Goal: Task Accomplishment & Management: Manage account settings

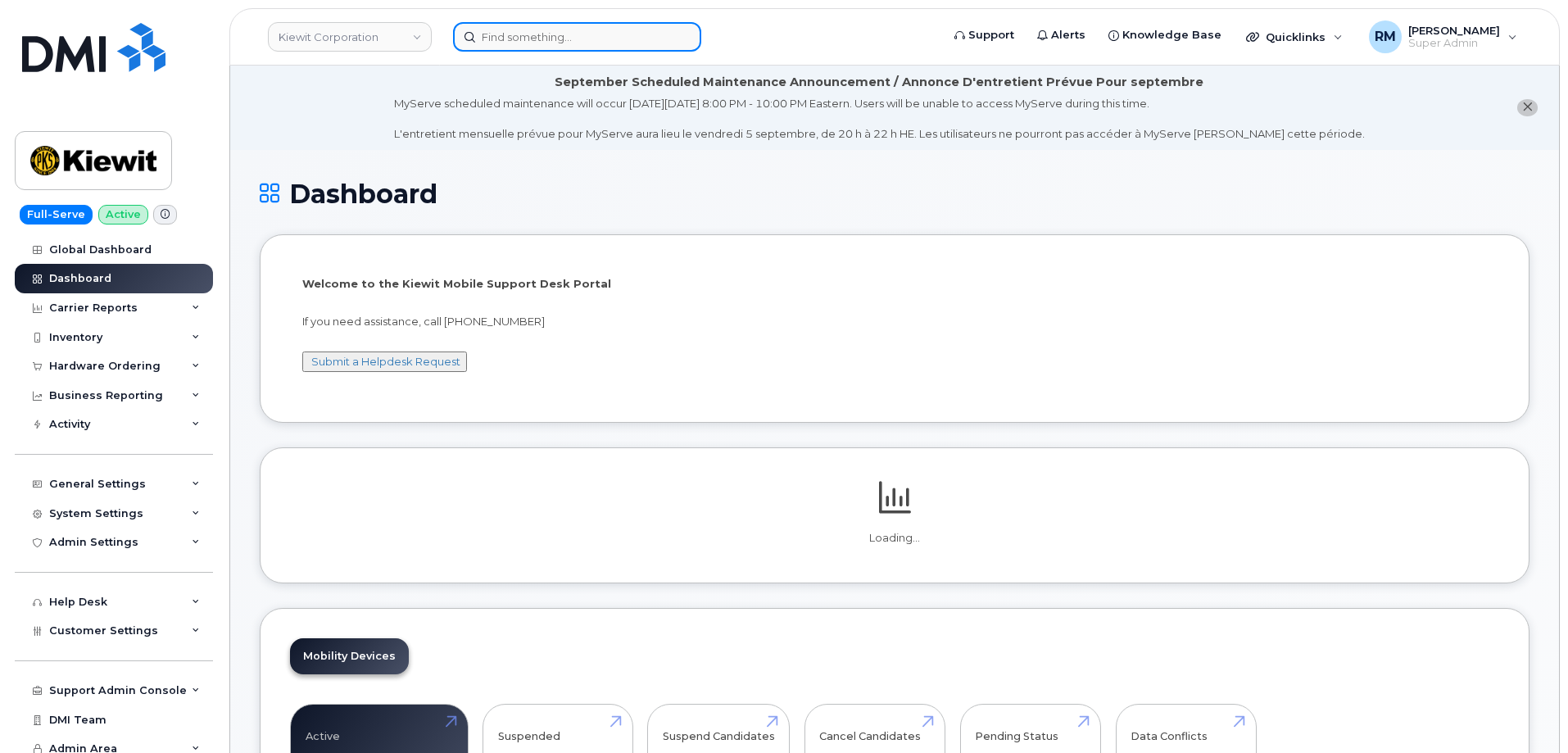
click at [597, 48] on input at bounding box center [577, 37] width 248 height 30
paste input "562-706-1142"
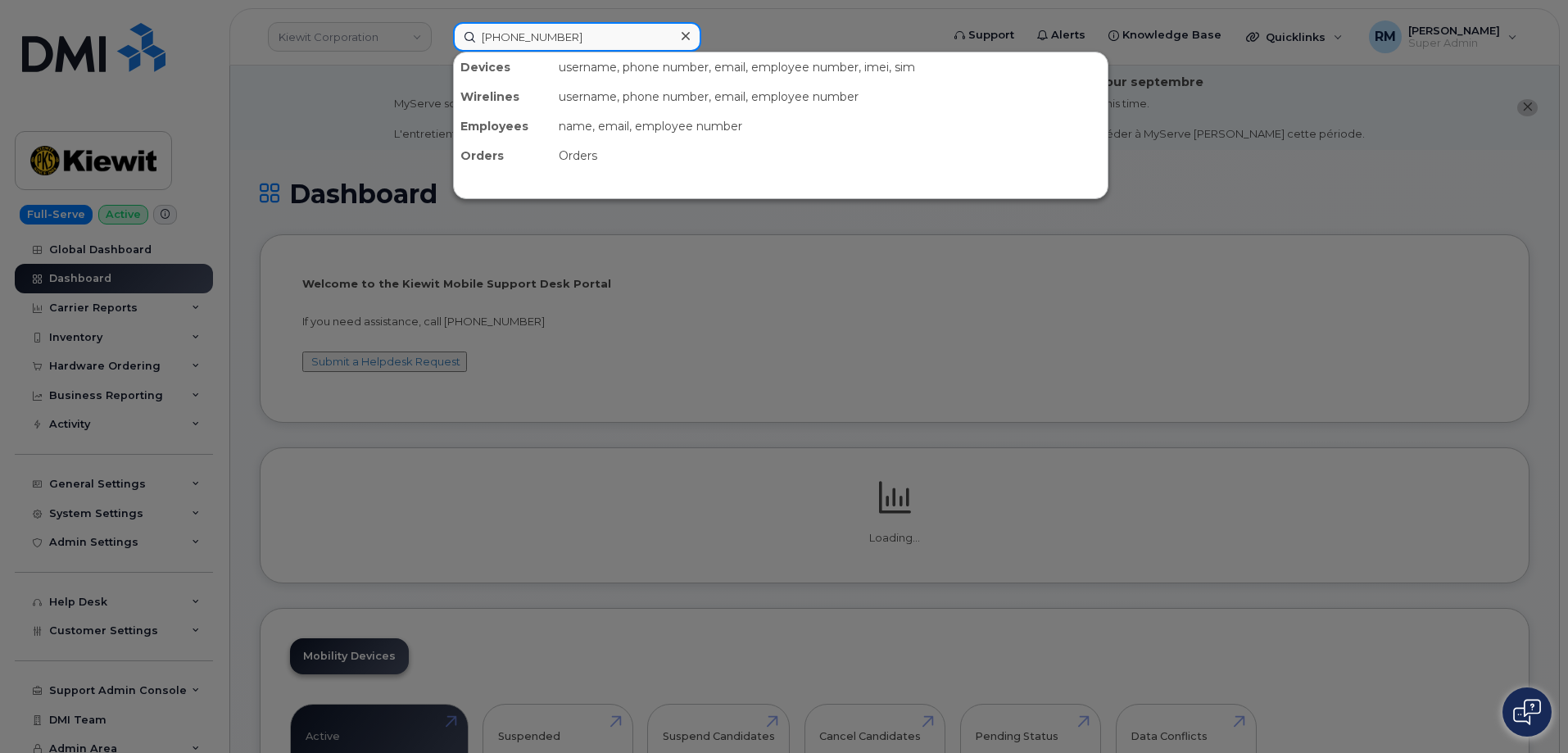
type input "562-706-1142"
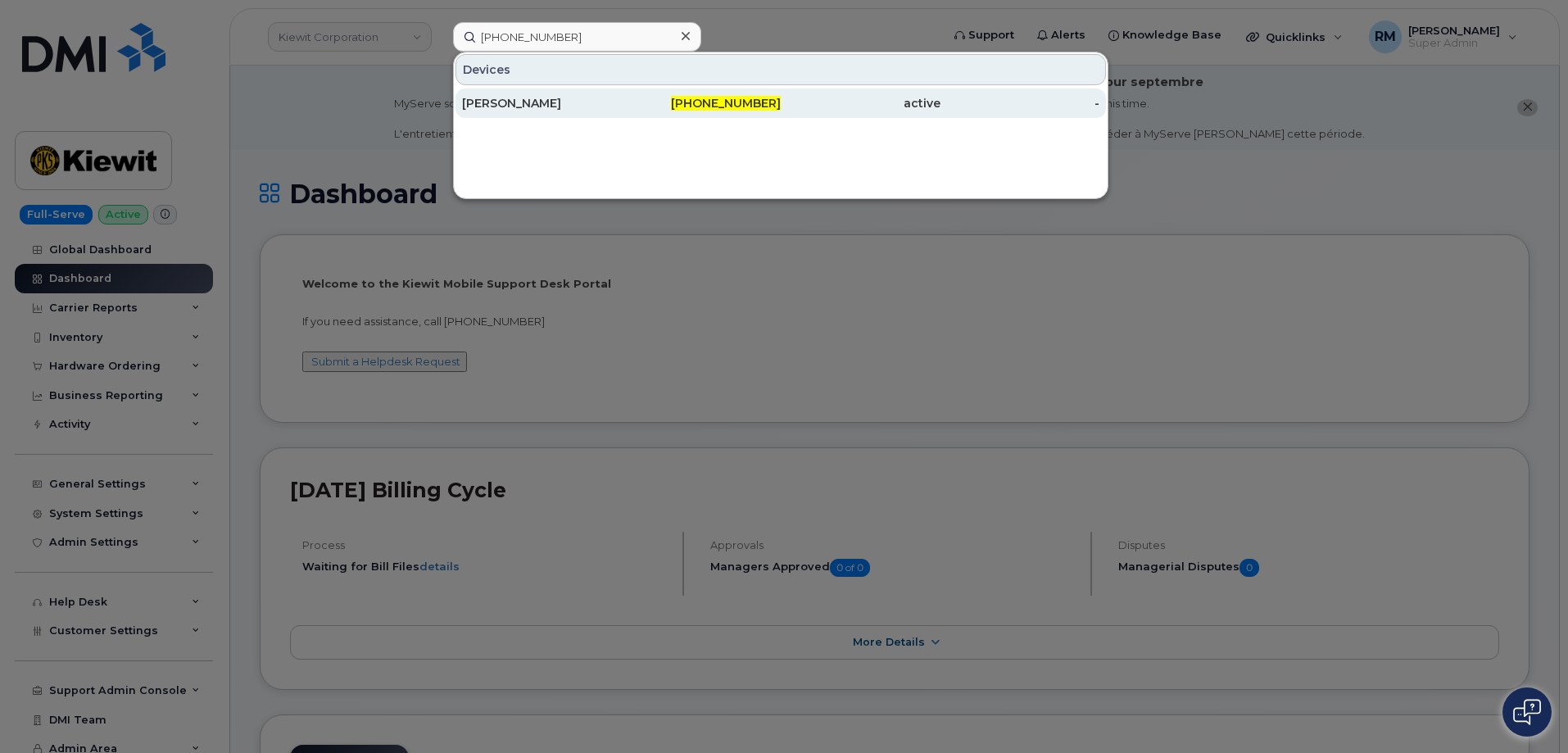
click at [536, 109] on div "TERRY ROBINSON" at bounding box center [542, 103] width 160 height 16
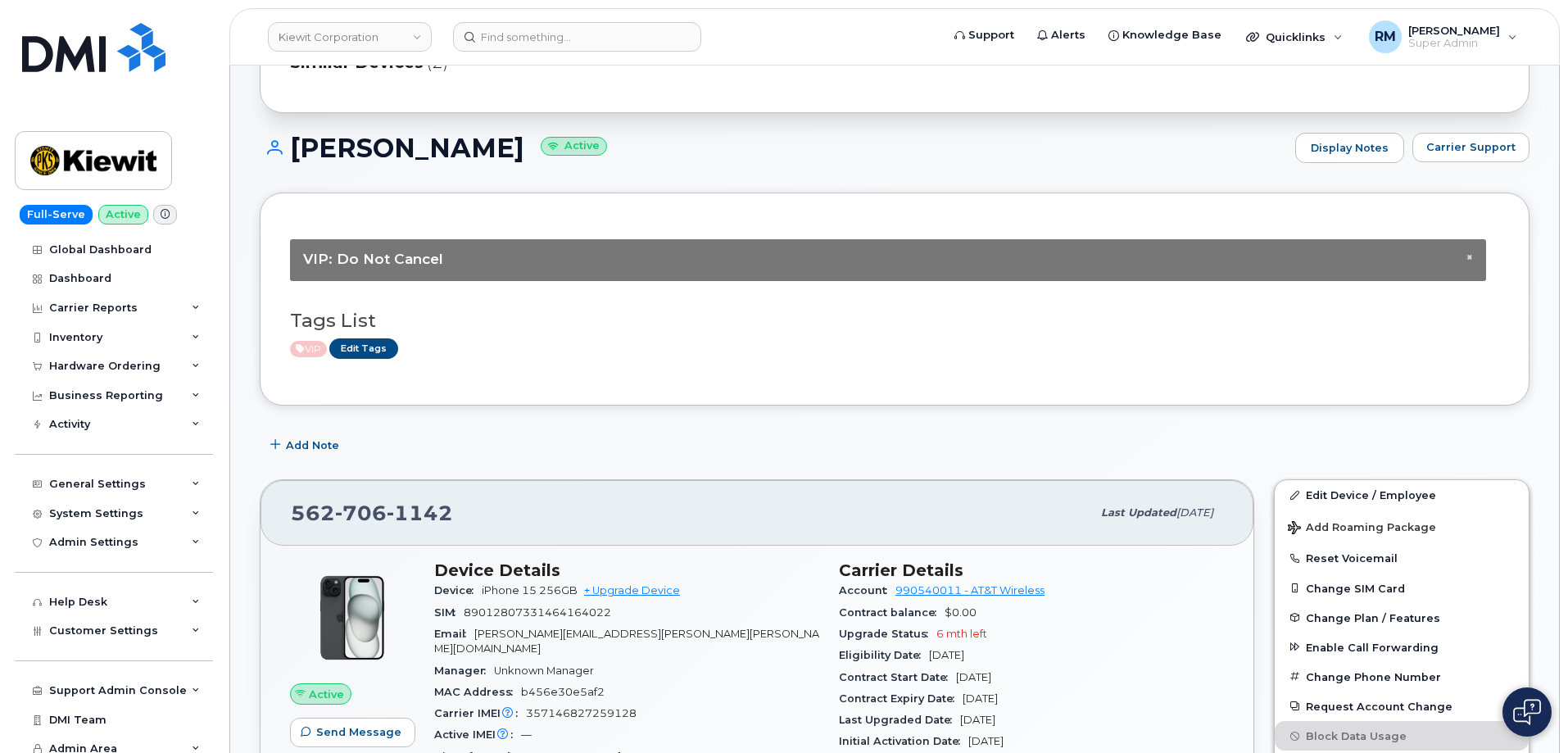
scroll to position [191, 0]
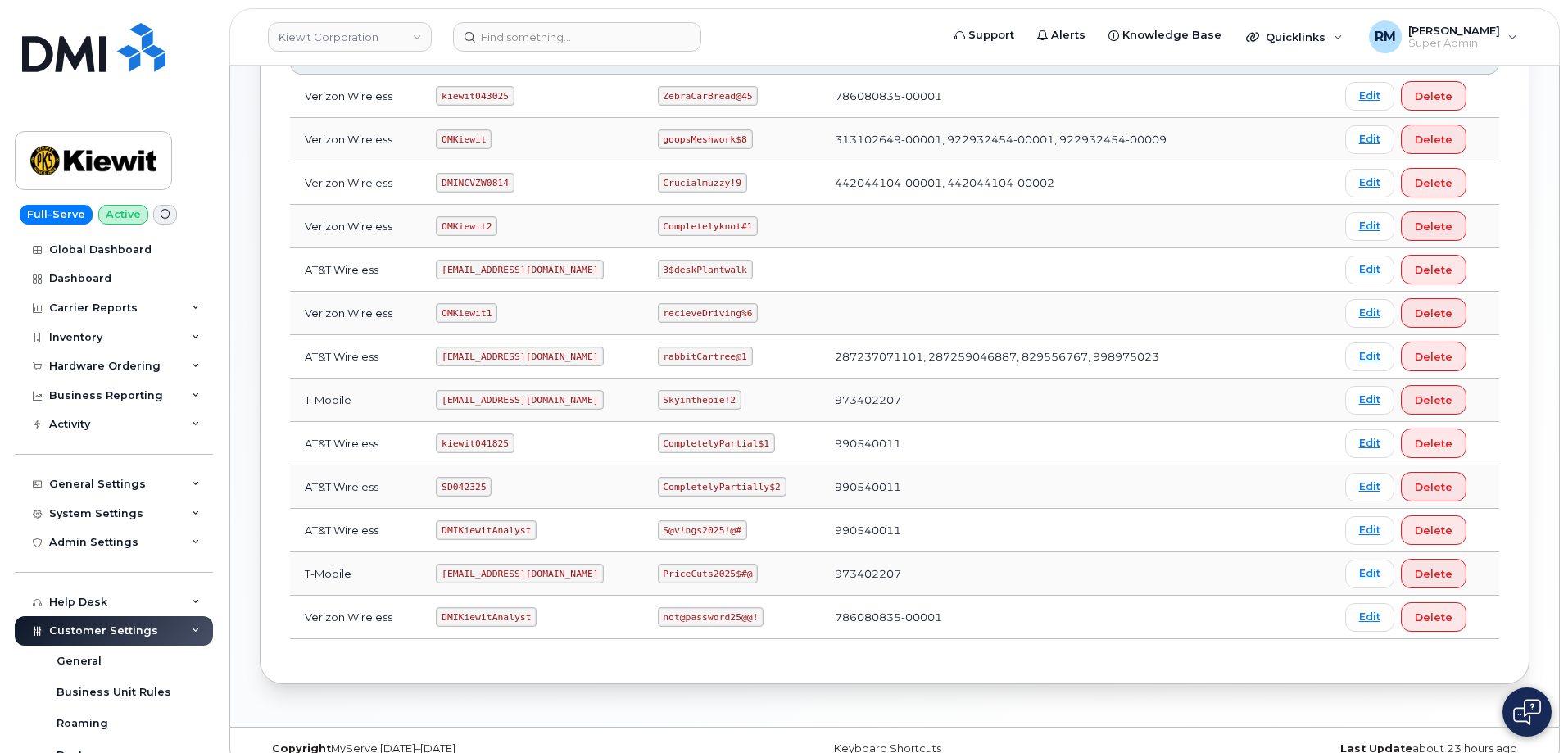
scroll to position [301, 0]
click at [462, 487] on code "SD042325" at bounding box center [464, 485] width 56 height 20
copy code "SD042325"
drag, startPoint x: 664, startPoint y: 486, endPoint x: 779, endPoint y: 475, distance: 115.5
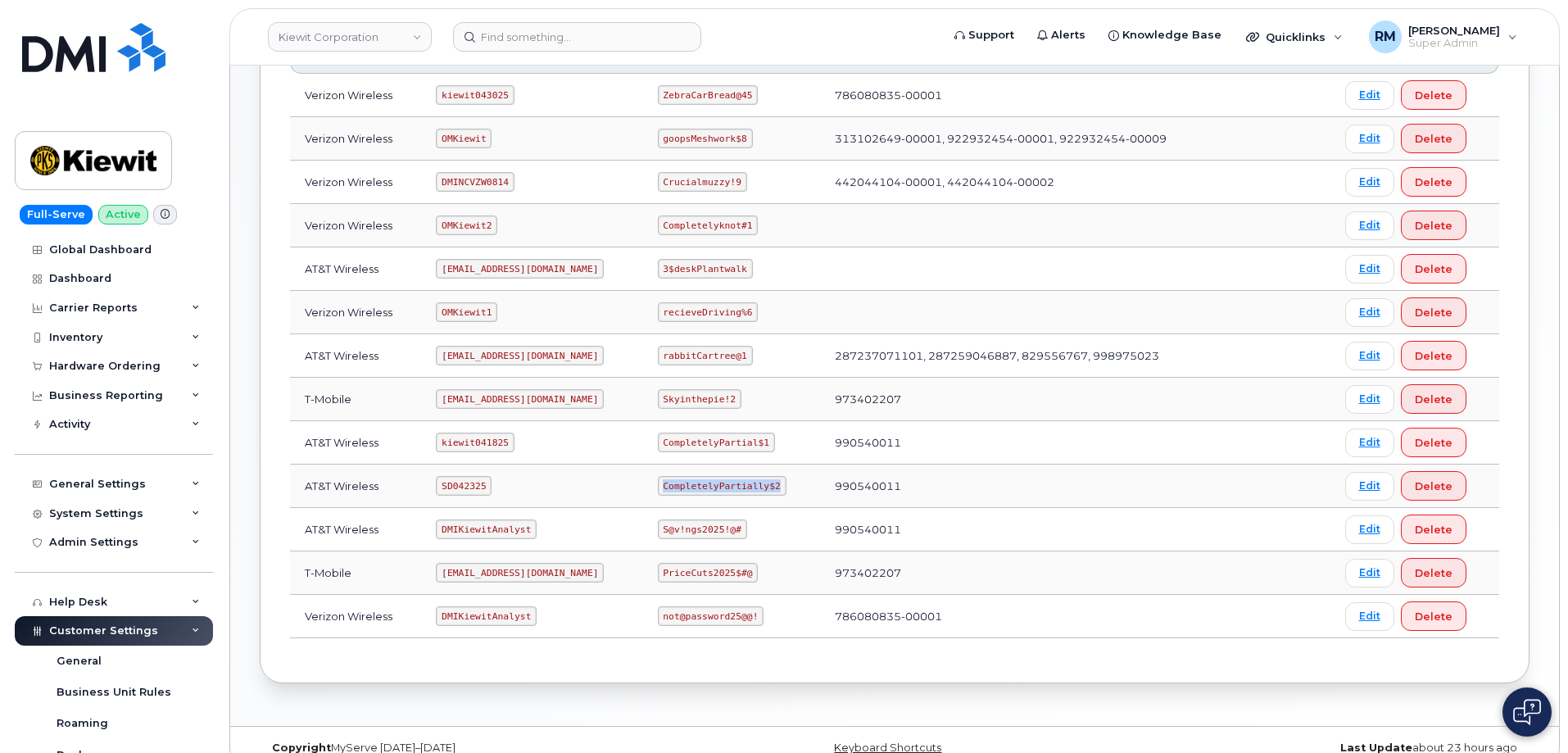
click at [779, 475] on td "CompletelyPartially$2" at bounding box center [731, 485] width 177 height 43
copy code "CompletelyPartially$2"
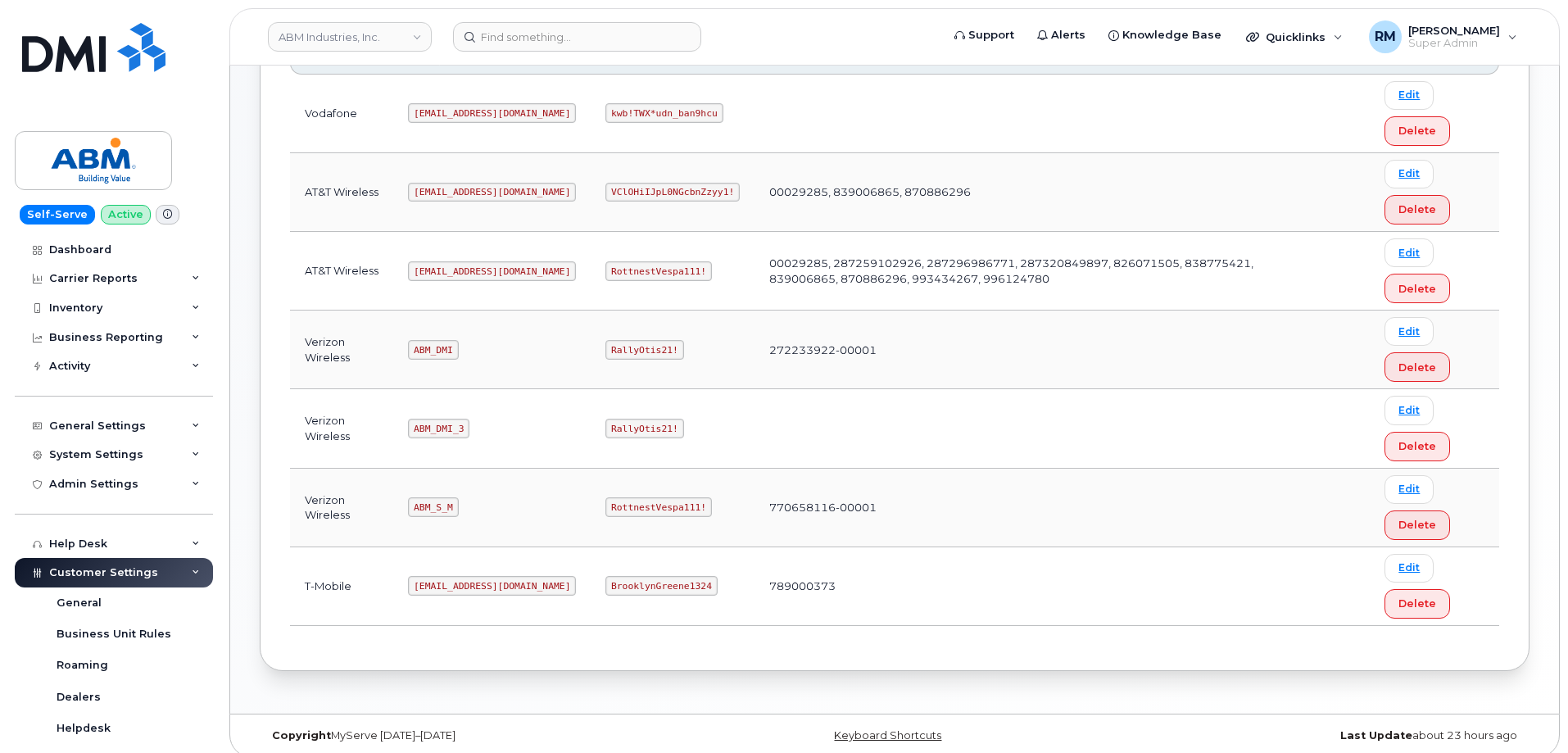
scroll to position [316, 0]
drag, startPoint x: 418, startPoint y: 509, endPoint x: 463, endPoint y: 490, distance: 48.8
click at [463, 490] on td "ABM_S_M" at bounding box center [492, 507] width 197 height 79
copy code "ABM_S_M"
click at [605, 507] on code "RottnestVespa111!" at bounding box center [658, 506] width 106 height 20
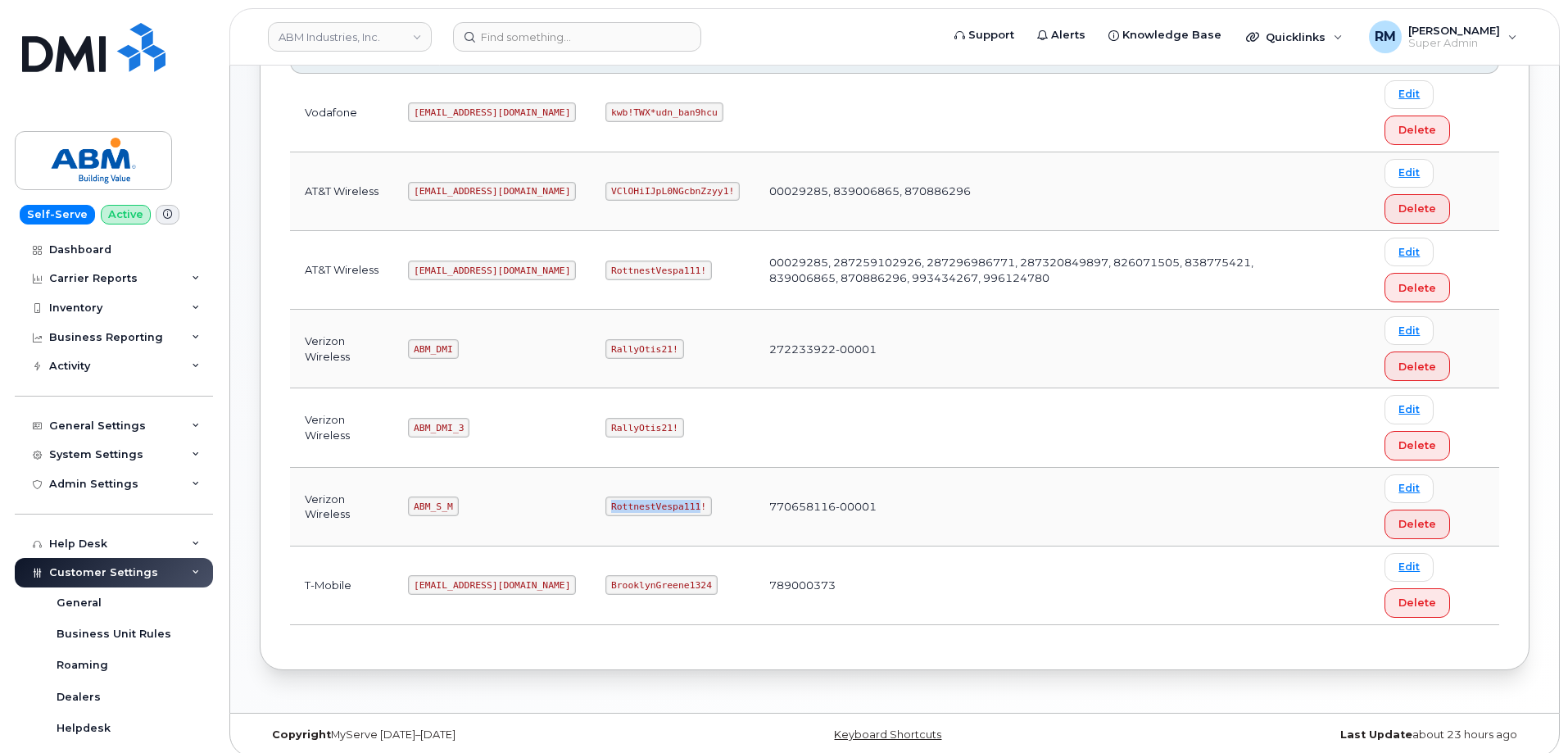
click at [605, 507] on code "RottnestVespa111!" at bounding box center [658, 506] width 106 height 20
copy code "RottnestVespa111"
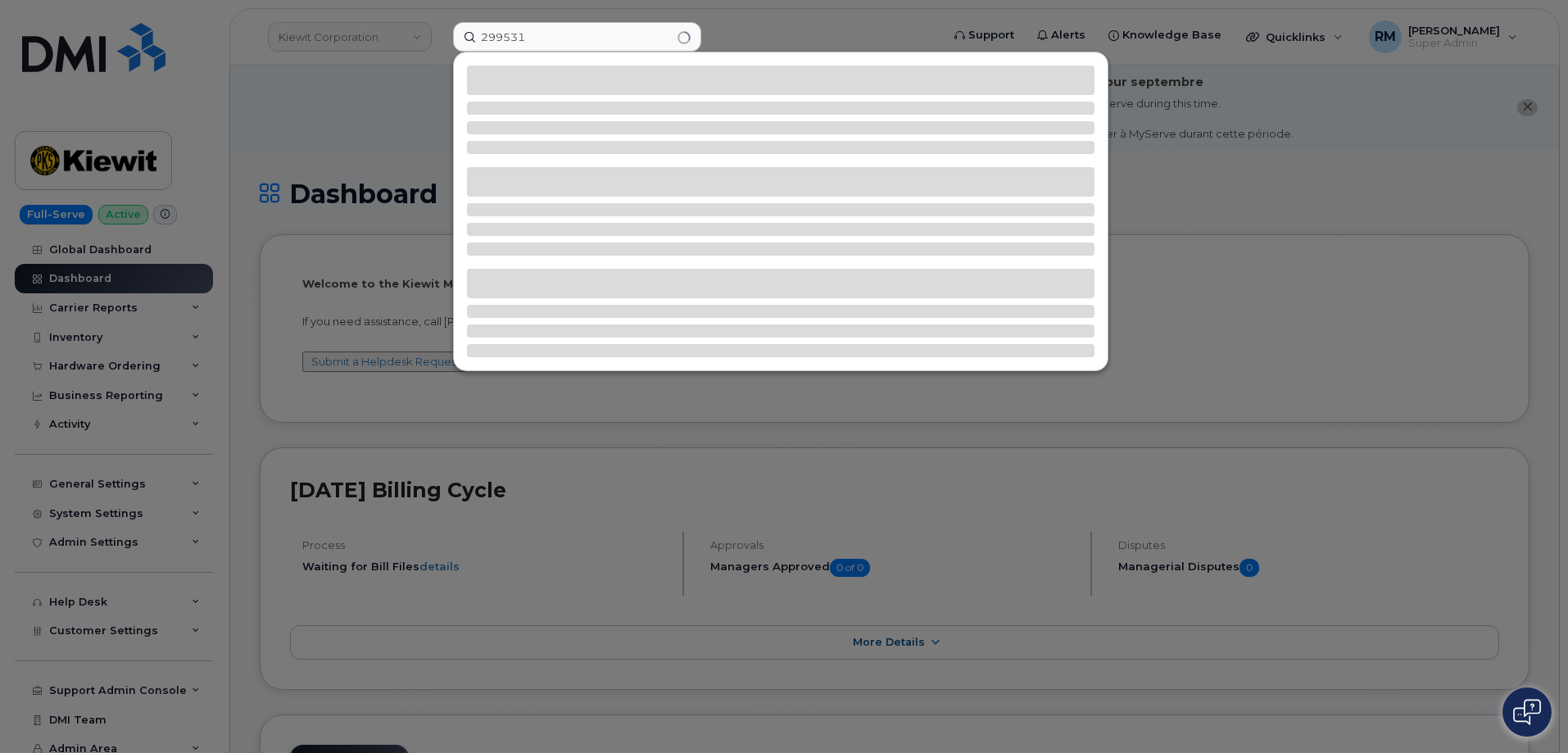
type input "299531"
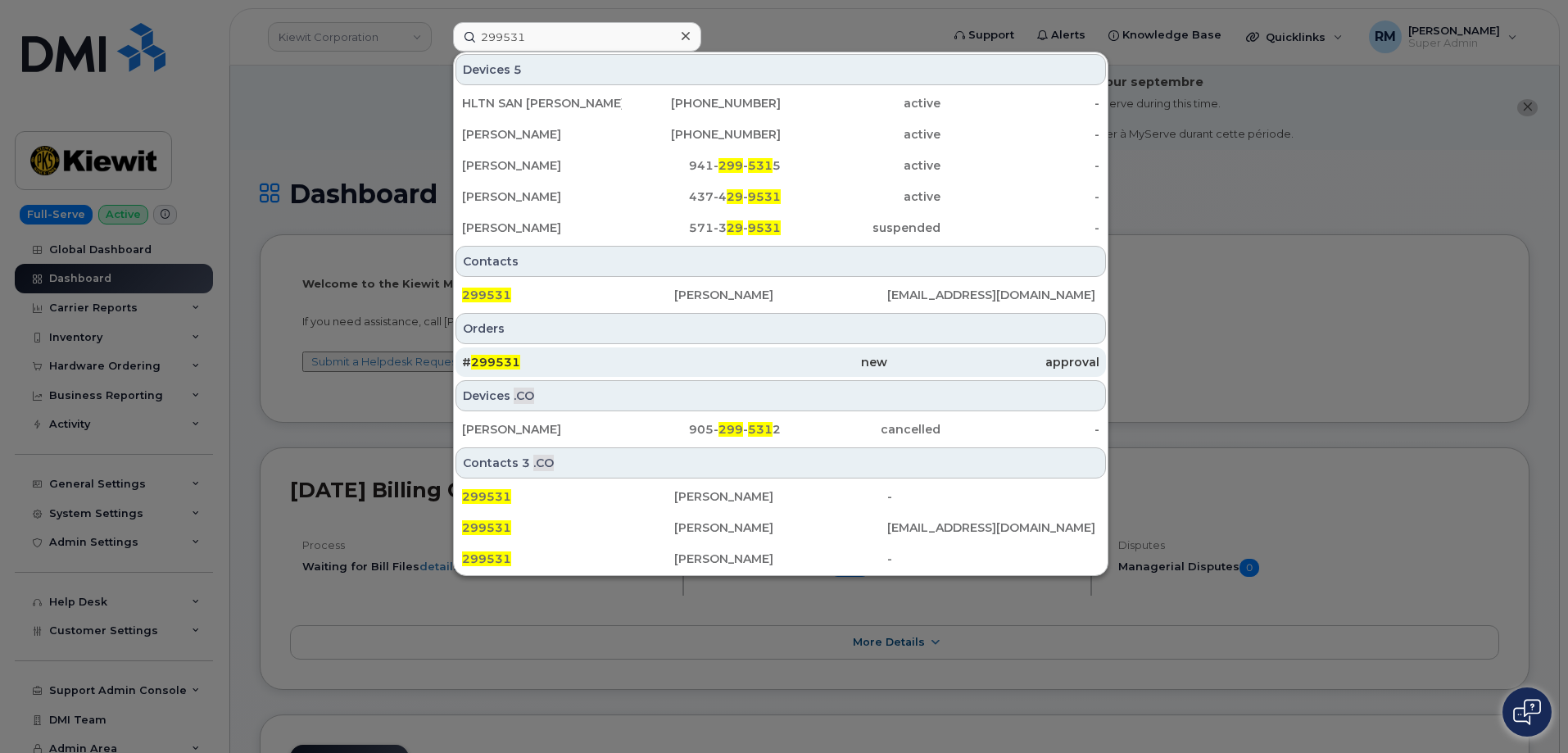
click at [499, 356] on span "299531" at bounding box center [496, 361] width 49 height 14
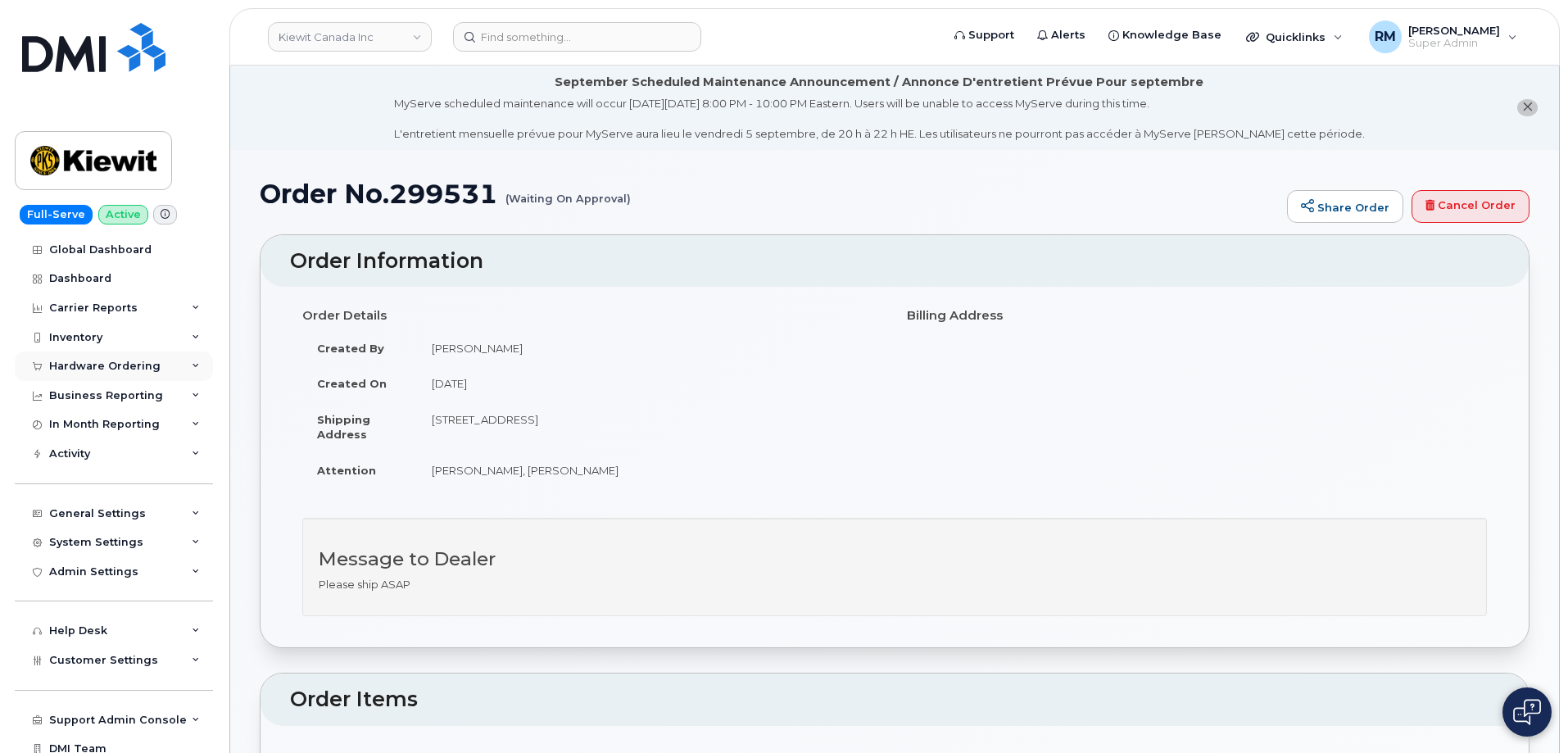
click at [109, 359] on div "Hardware Ordering" at bounding box center [113, 365] width 198 height 30
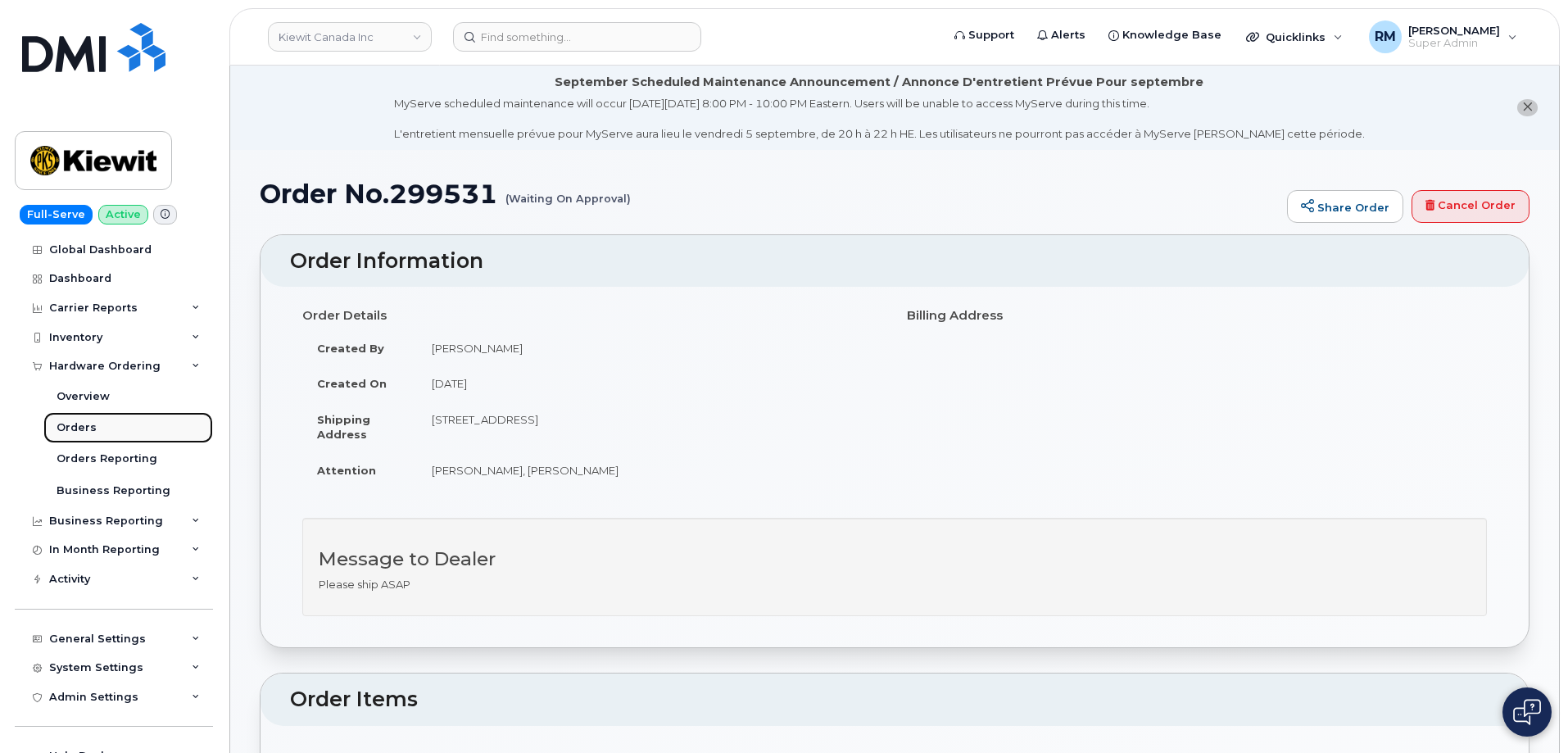
click at [84, 427] on div "Orders" at bounding box center [76, 427] width 40 height 14
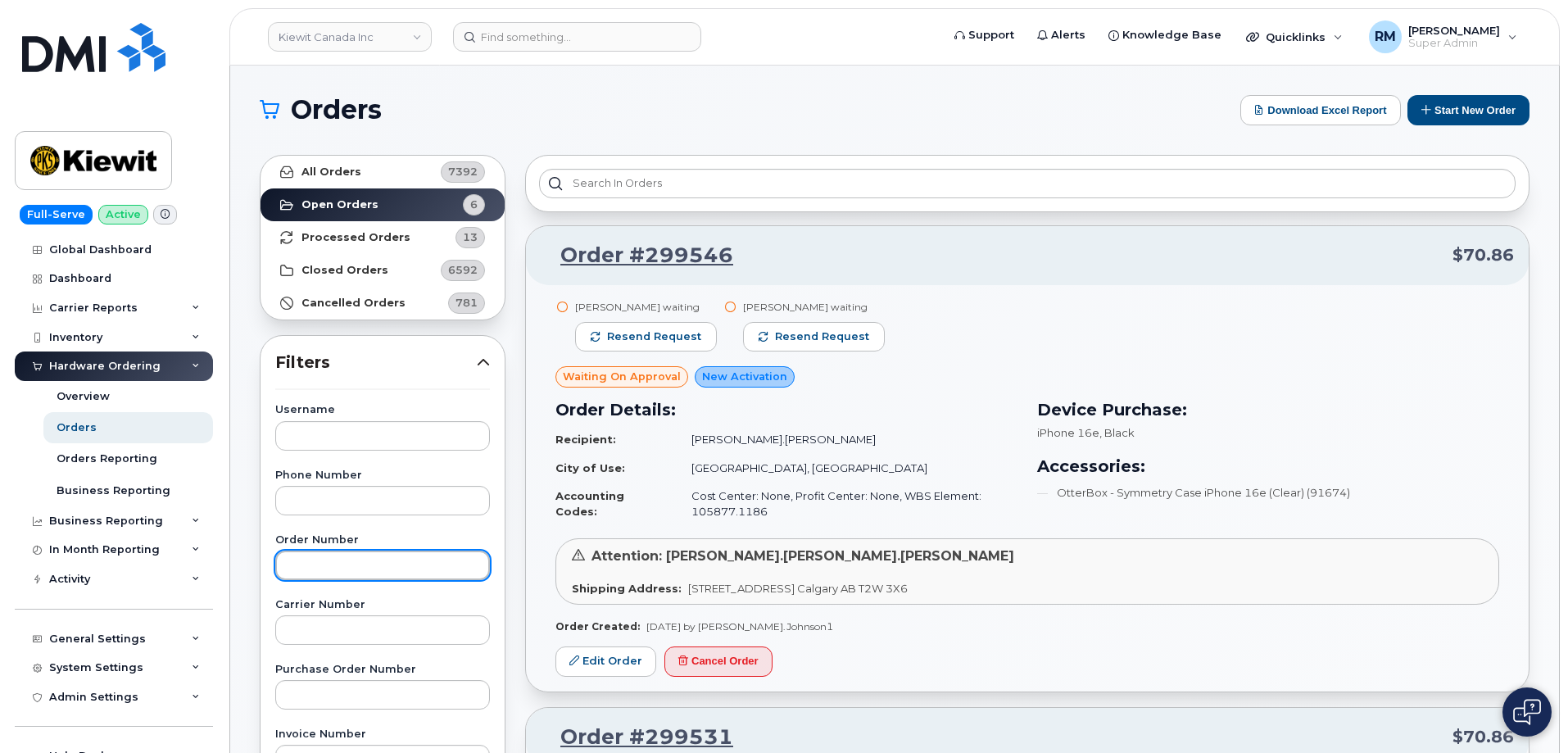
click at [326, 562] on input "text" at bounding box center [383, 565] width 214 height 30
paste input "299531"
type input "299531"
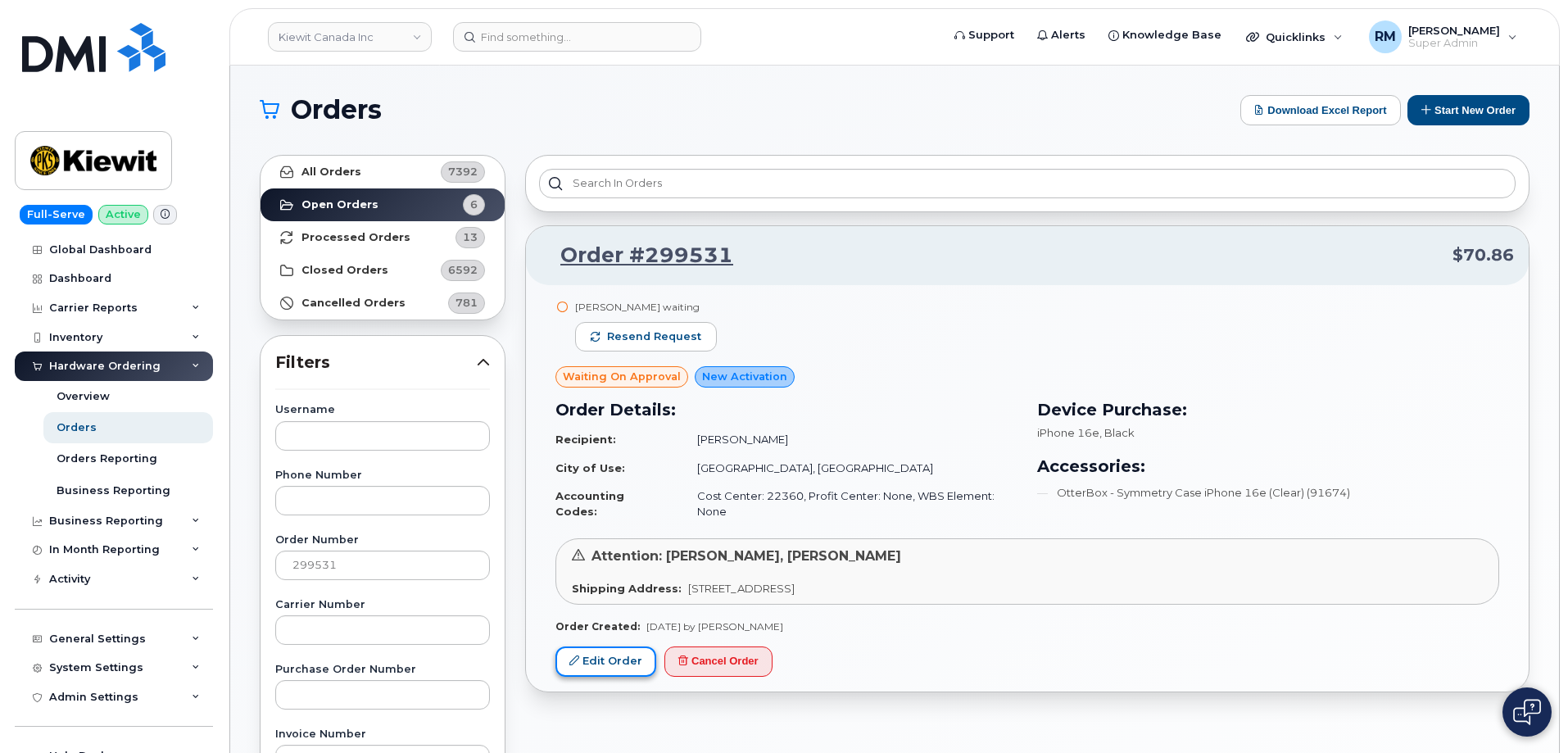
click at [590, 646] on link "Edit Order" at bounding box center [605, 661] width 101 height 31
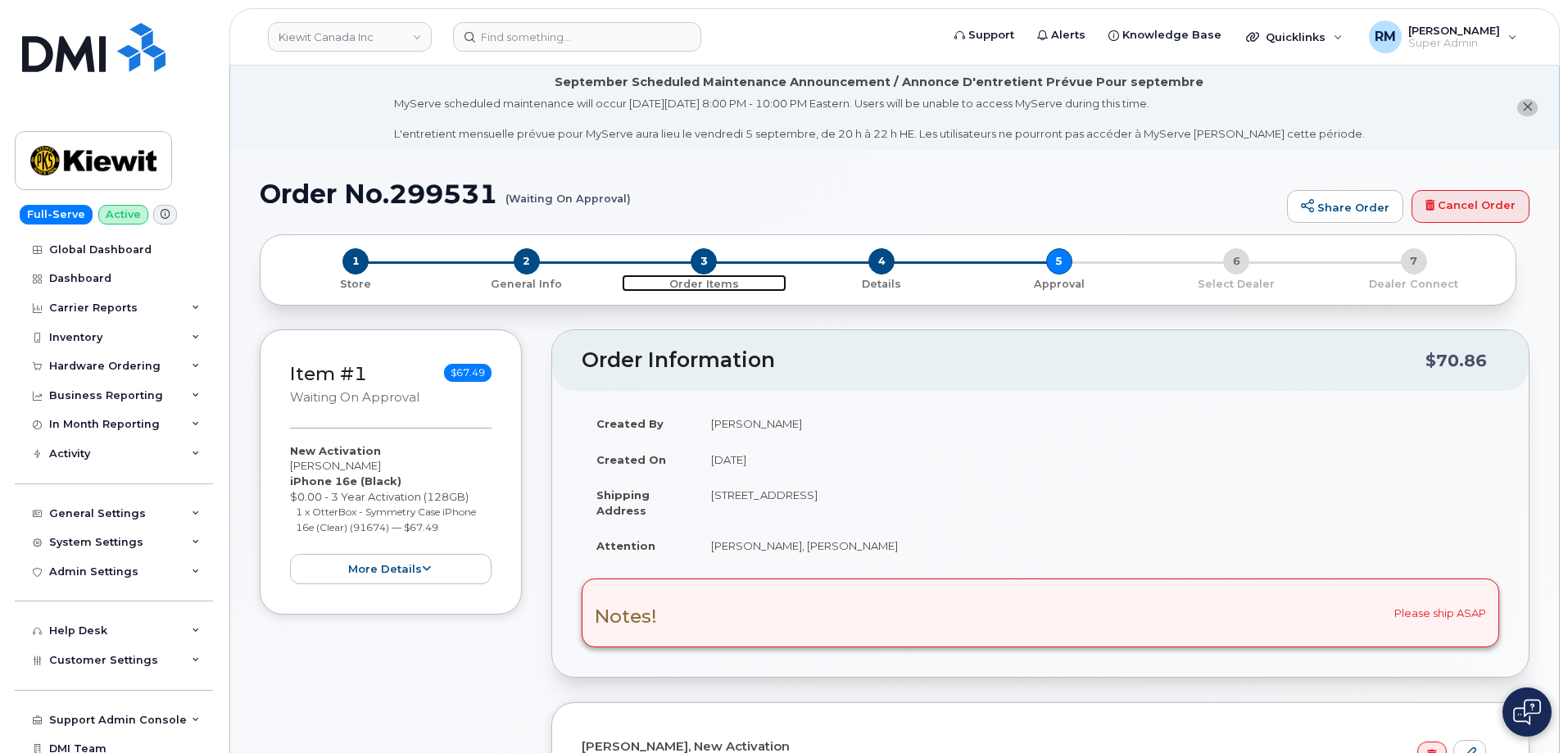
click at [706, 261] on span "3" at bounding box center [703, 261] width 26 height 26
click at [508, 626] on div "Item #1 Waiting On Approval $67.49 New Activation Tyson Beaton iPhone 16e (Blac…" at bounding box center [390, 701] width 262 height 745
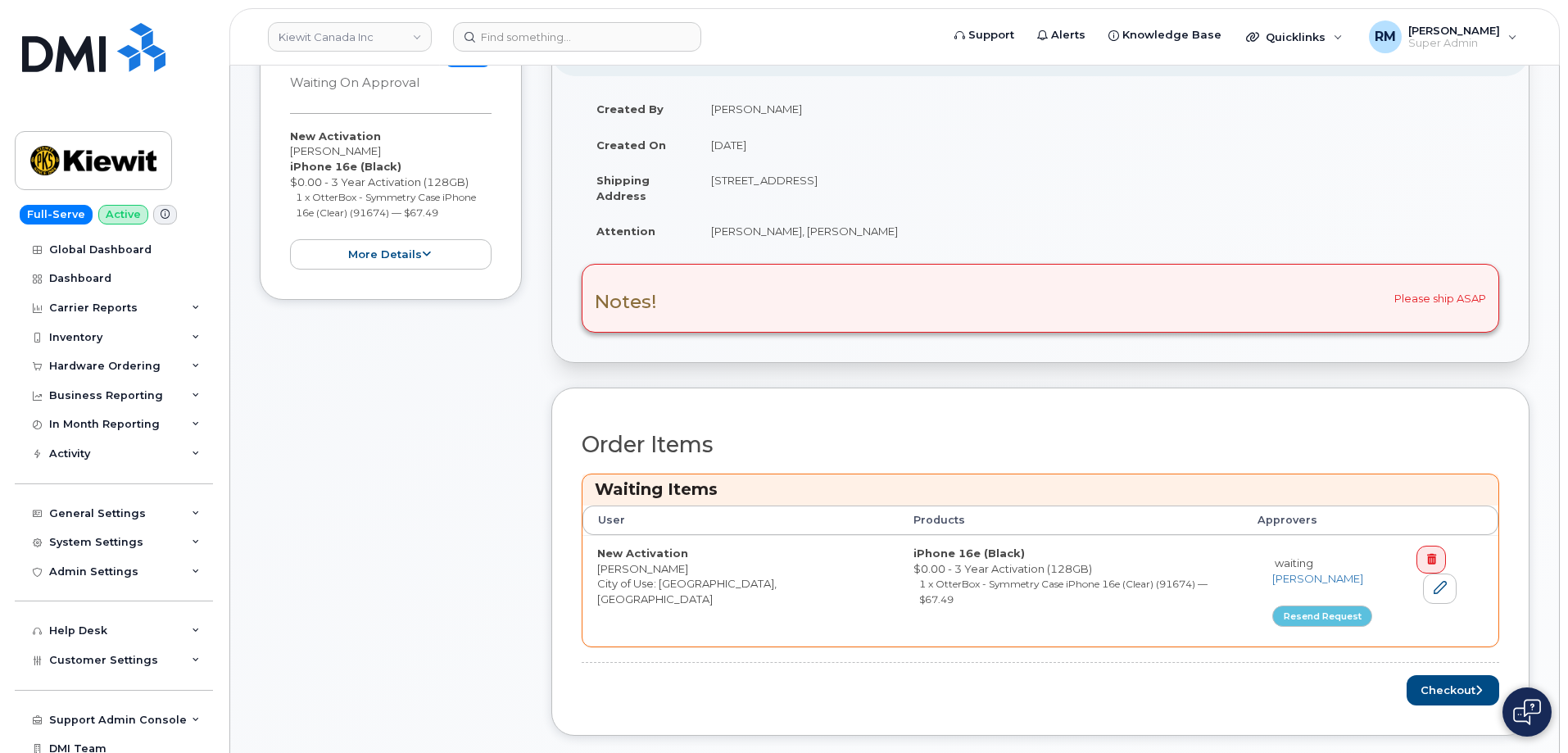
scroll to position [82, 0]
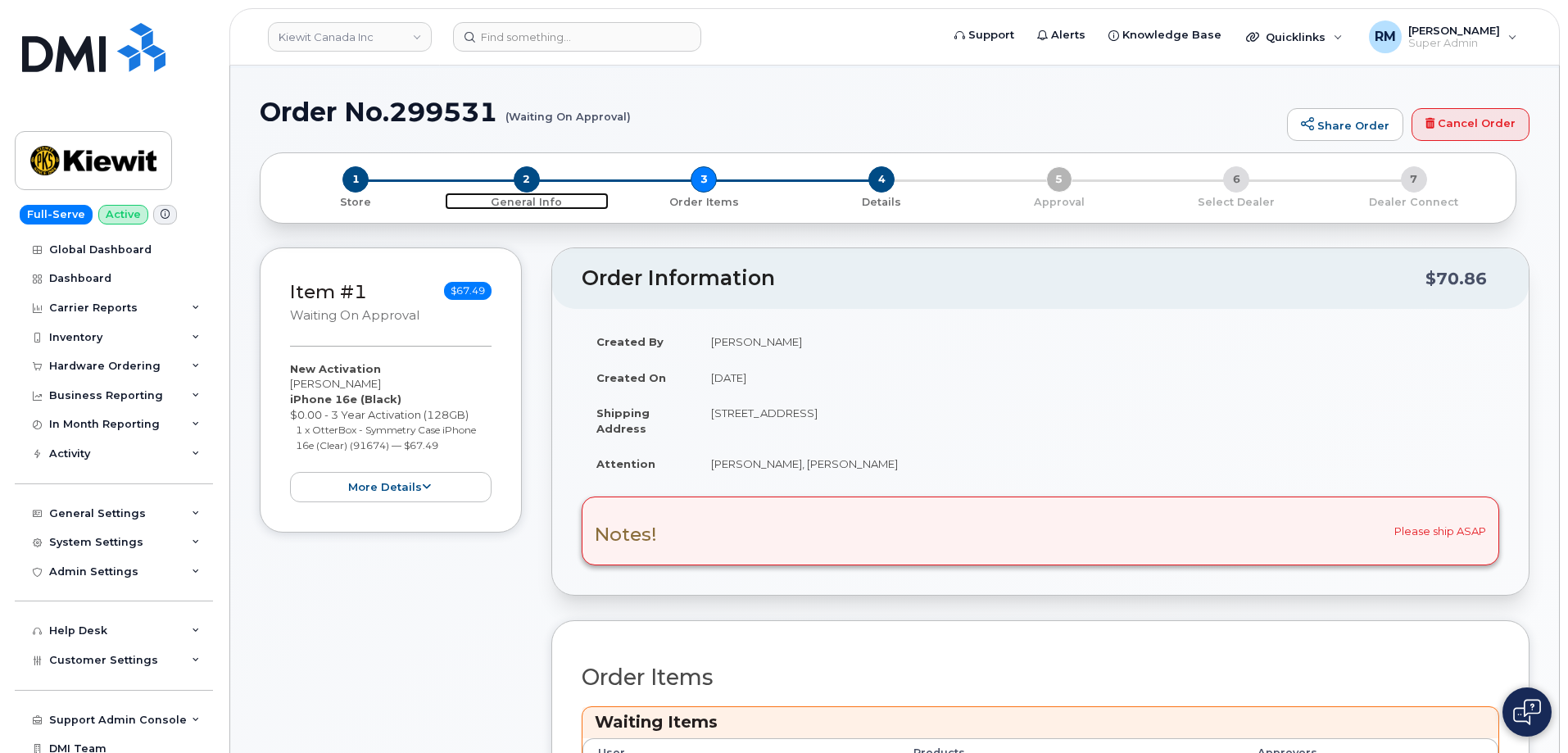
click at [527, 177] on span "2" at bounding box center [526, 179] width 26 height 26
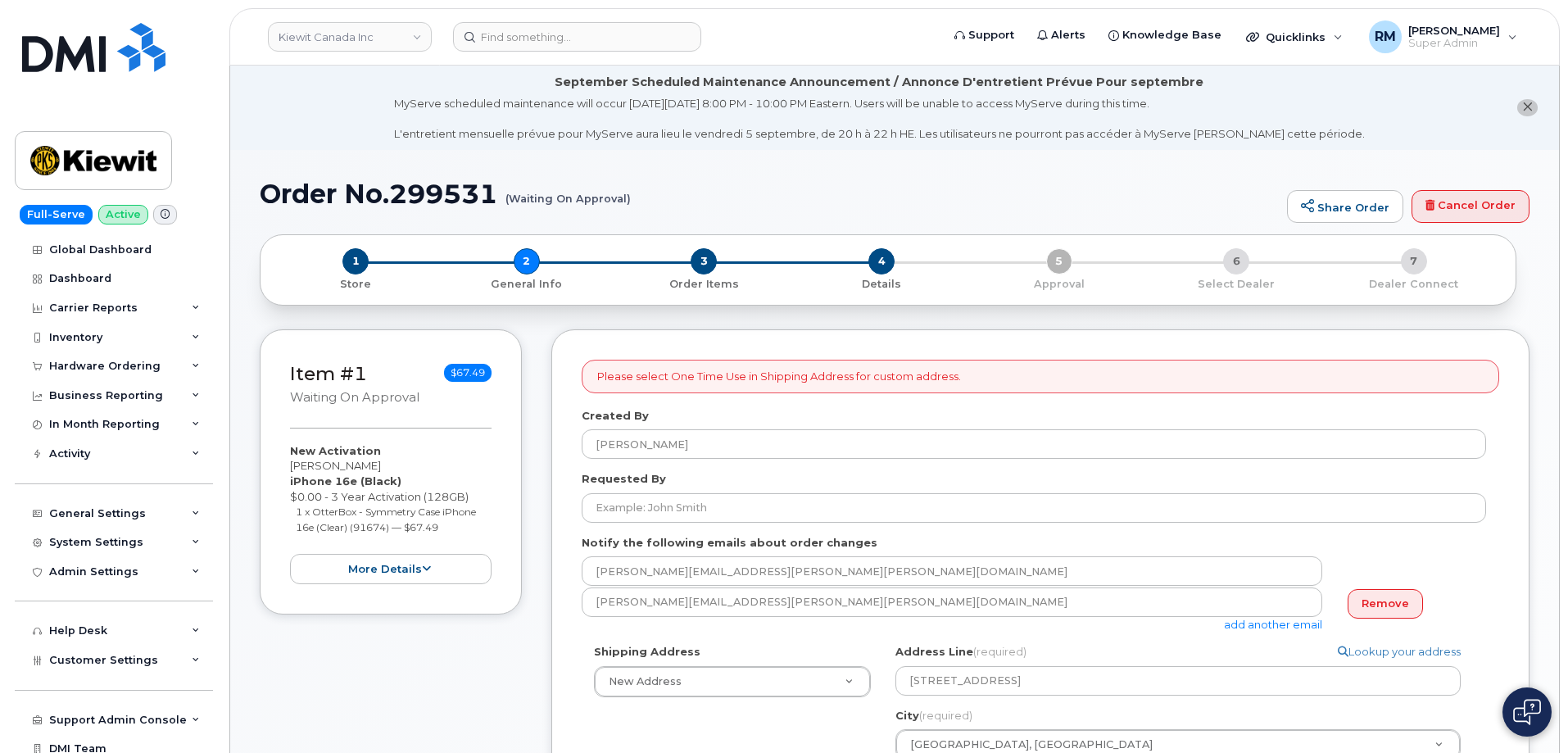
select select
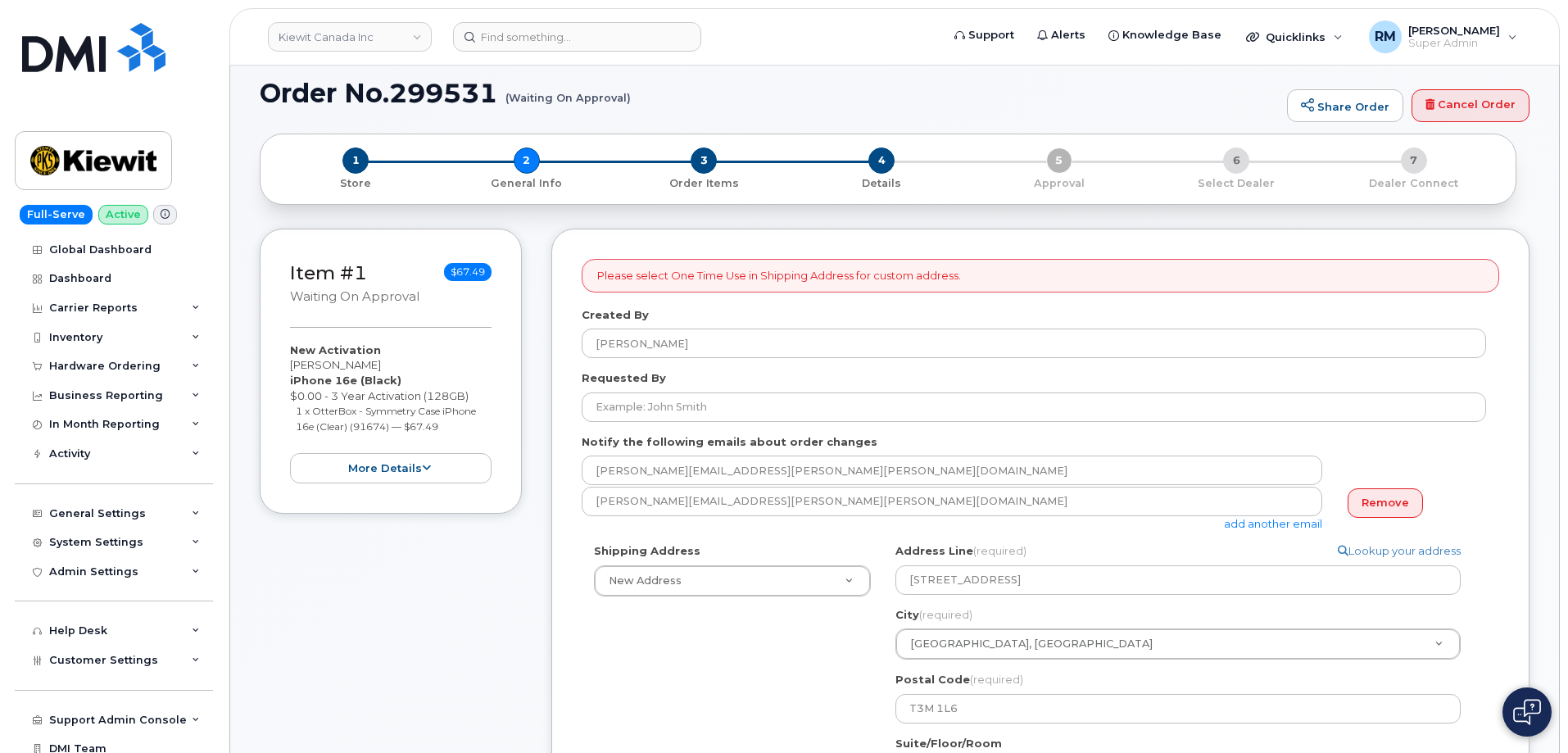
scroll to position [82, 0]
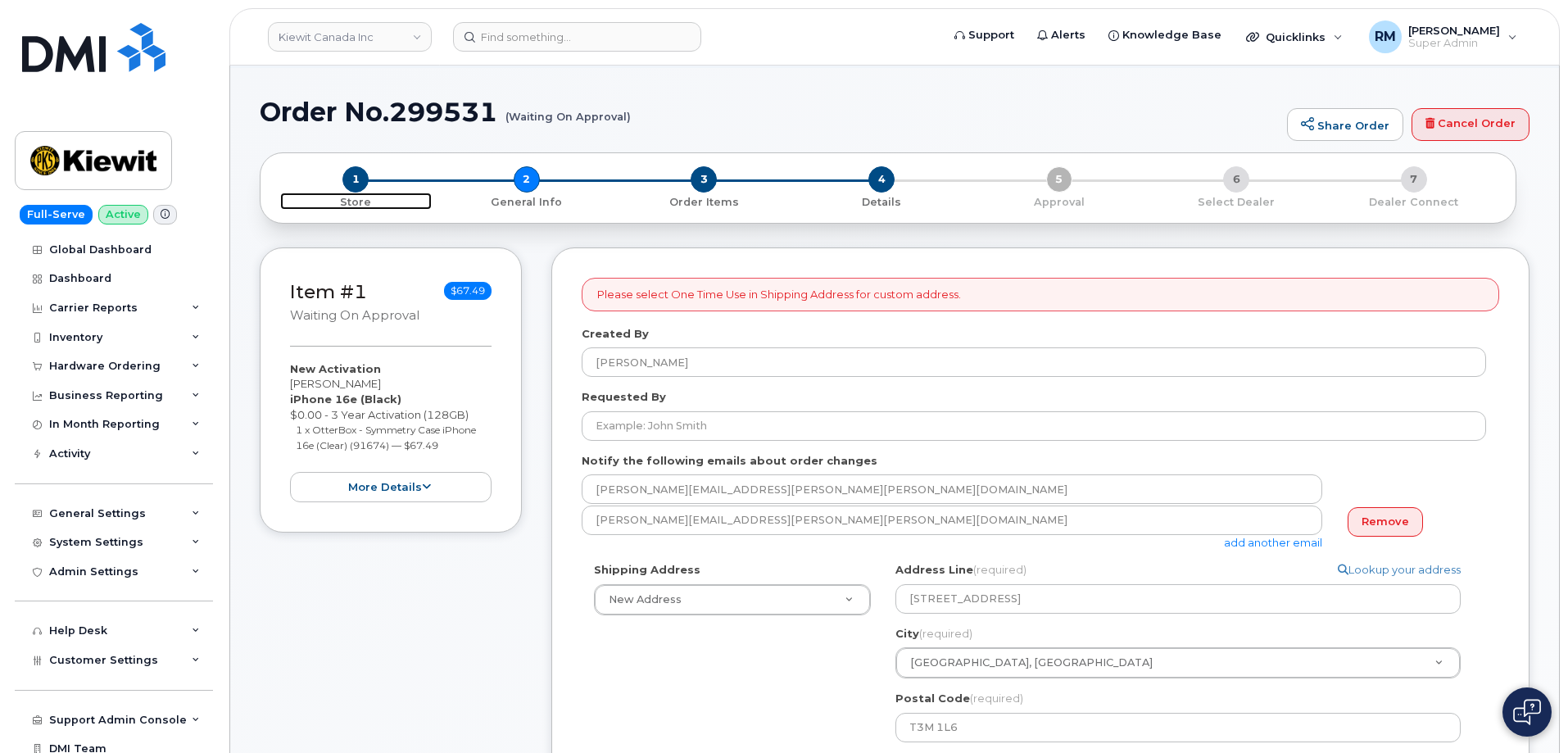
click at [358, 175] on span "1" at bounding box center [355, 179] width 26 height 26
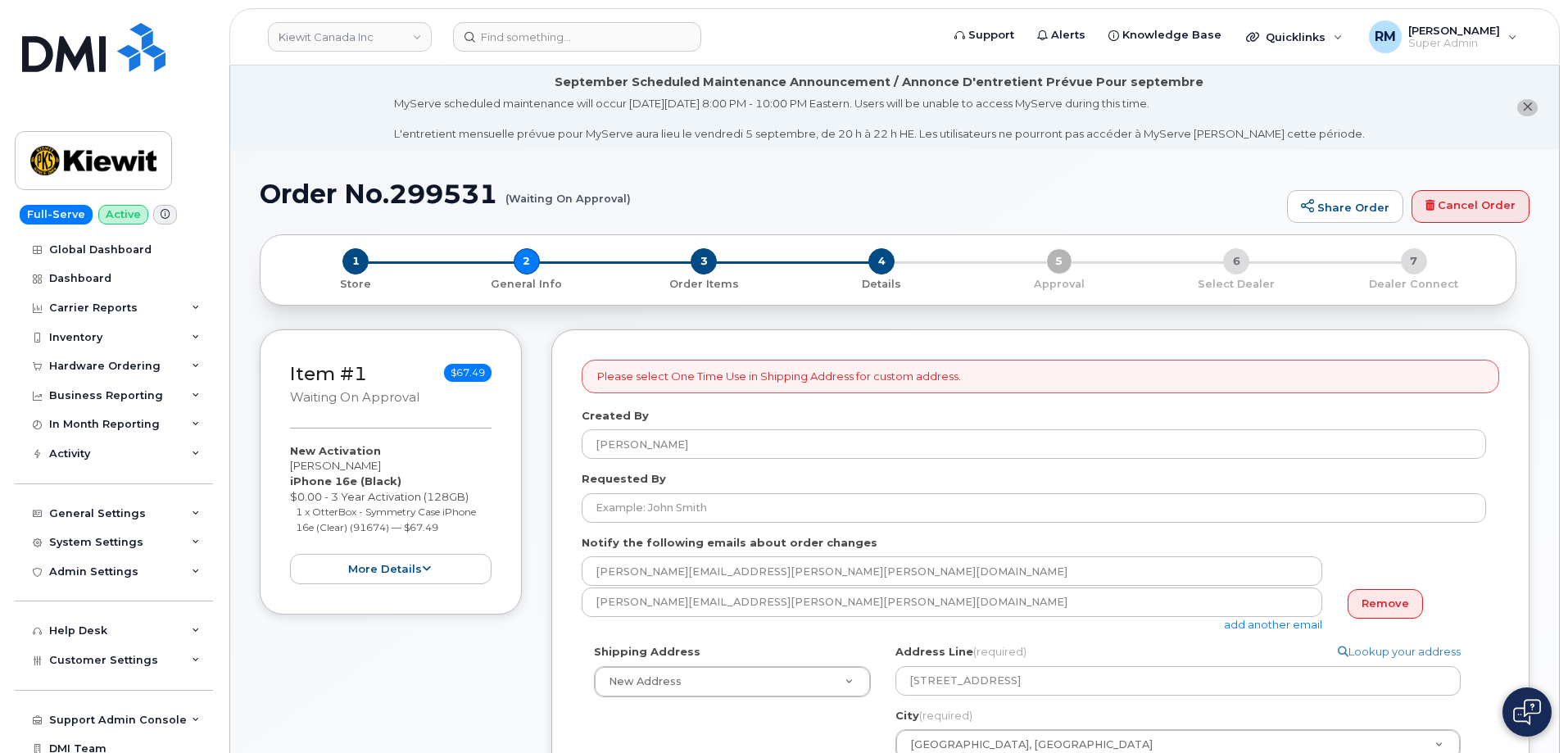
select select
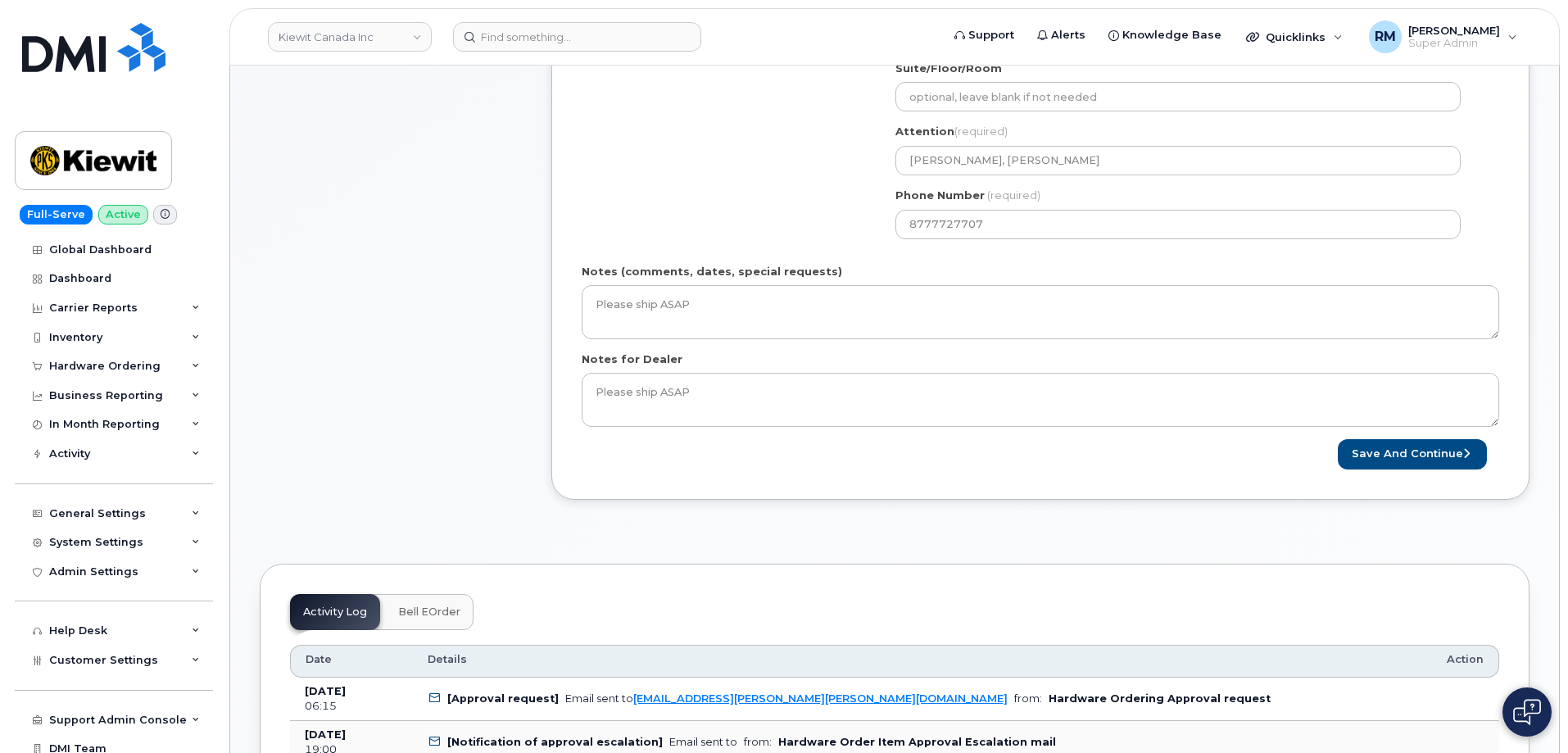
scroll to position [819, 0]
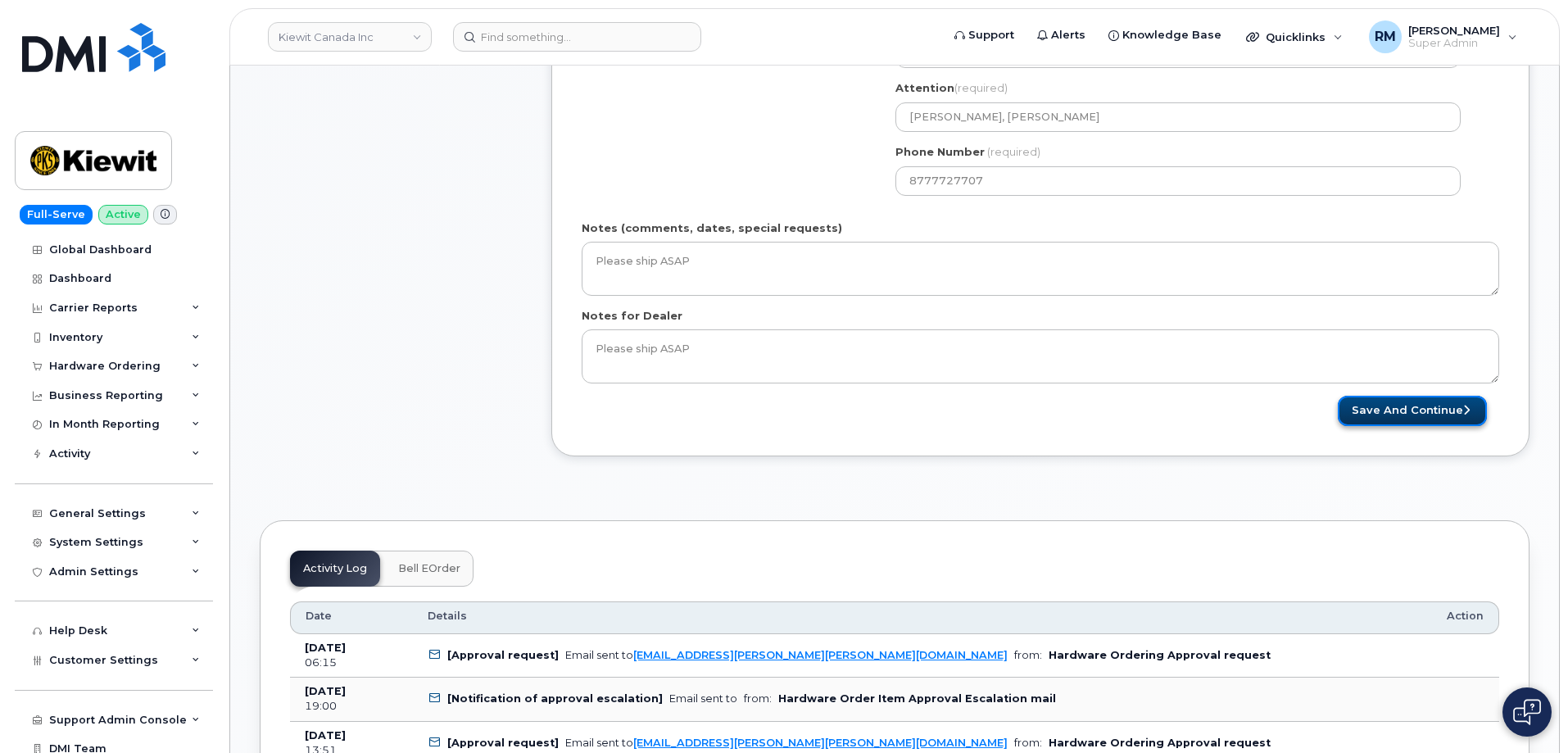
click at [1387, 402] on button "Save and Continue" at bounding box center [1412, 410] width 149 height 31
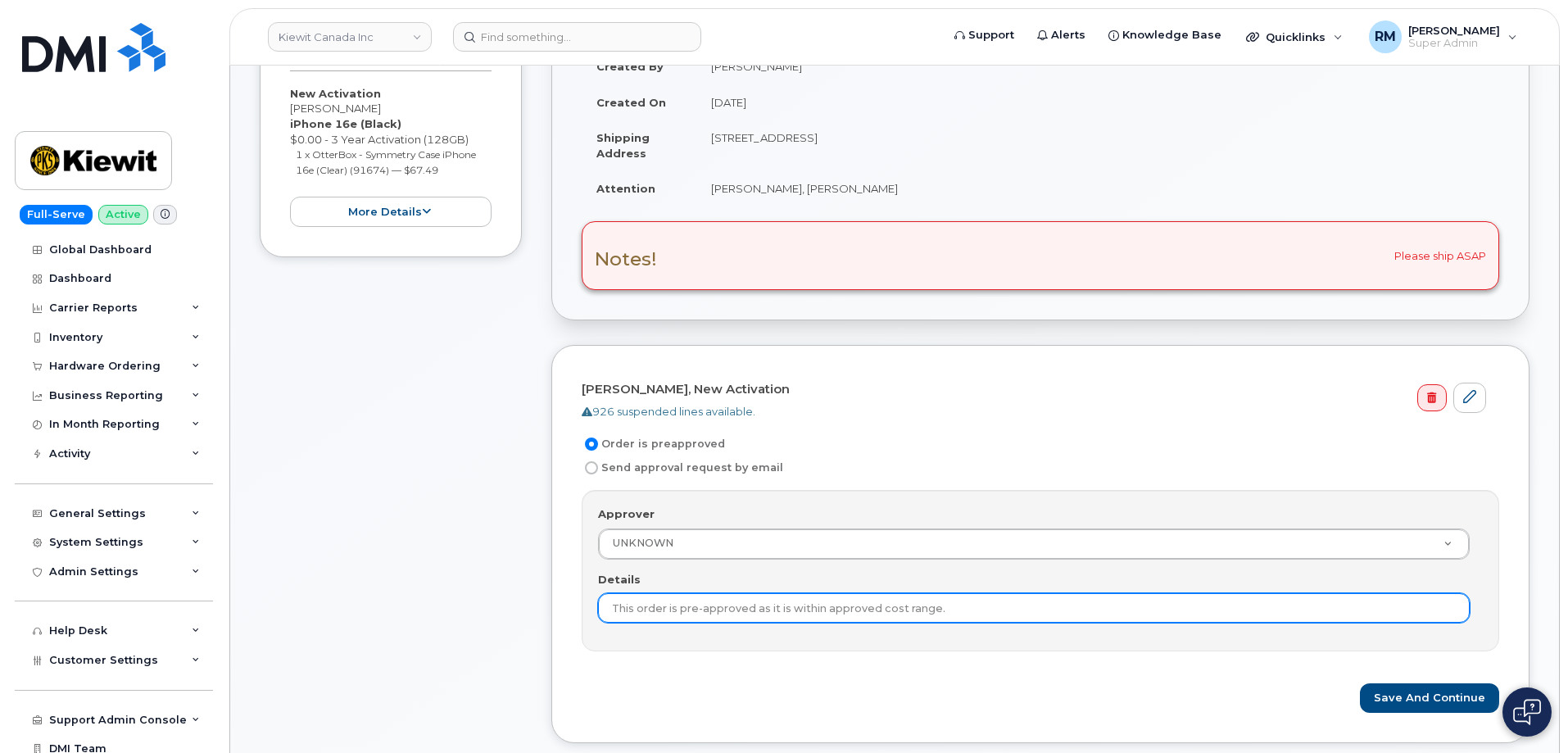
scroll to position [327, 0]
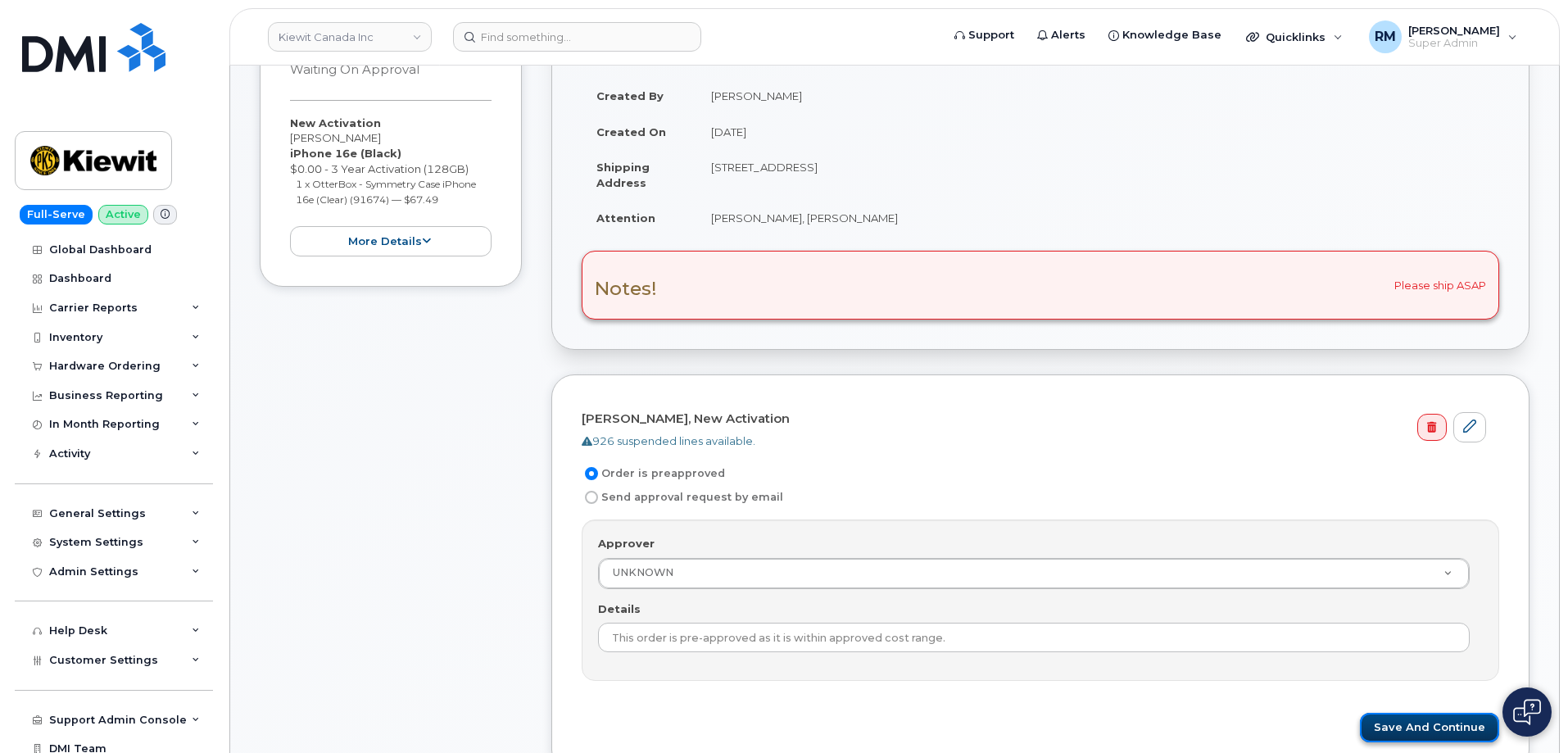
click at [1395, 734] on button "Save and Continue" at bounding box center [1430, 728] width 139 height 31
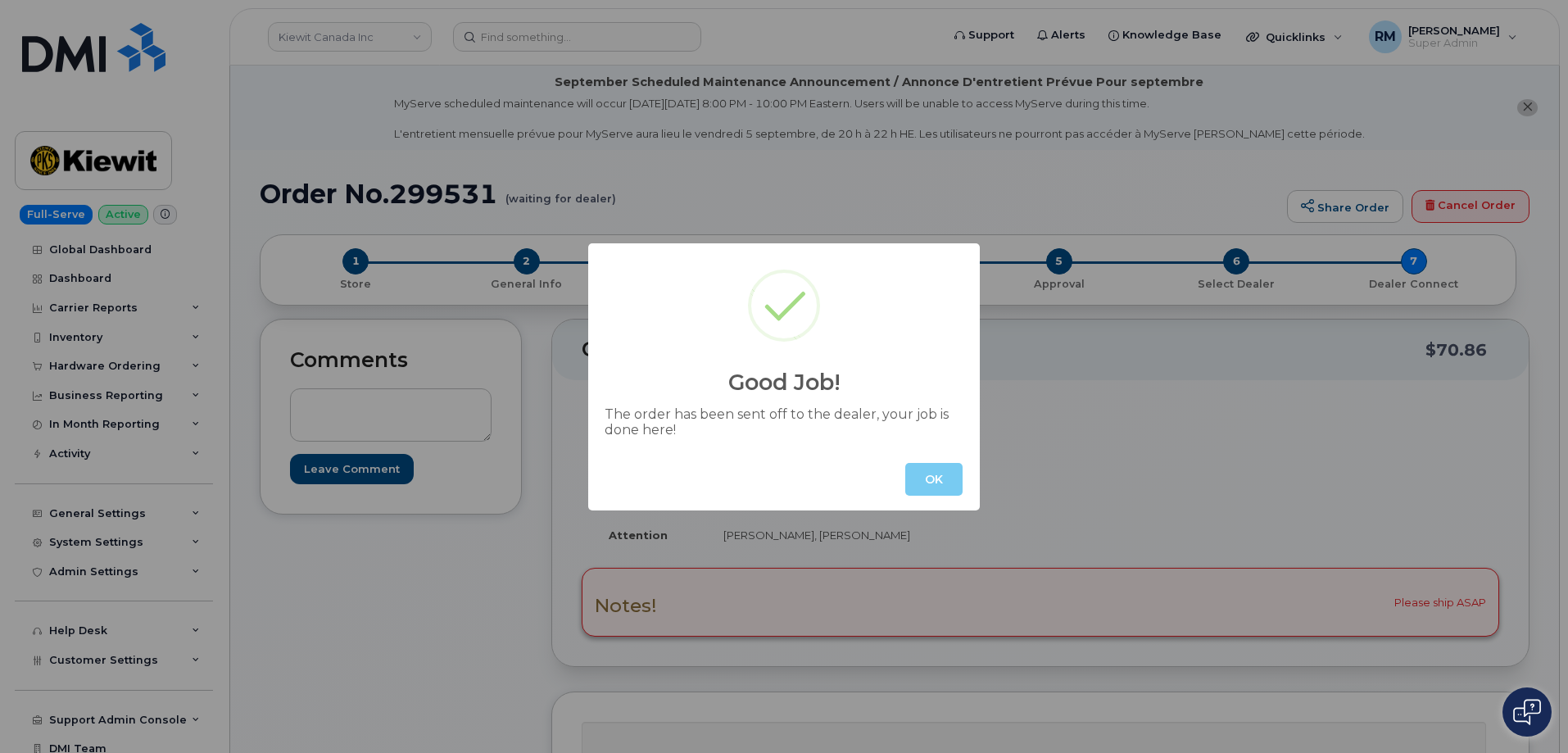
click at [940, 469] on button "OK" at bounding box center [934, 478] width 57 height 33
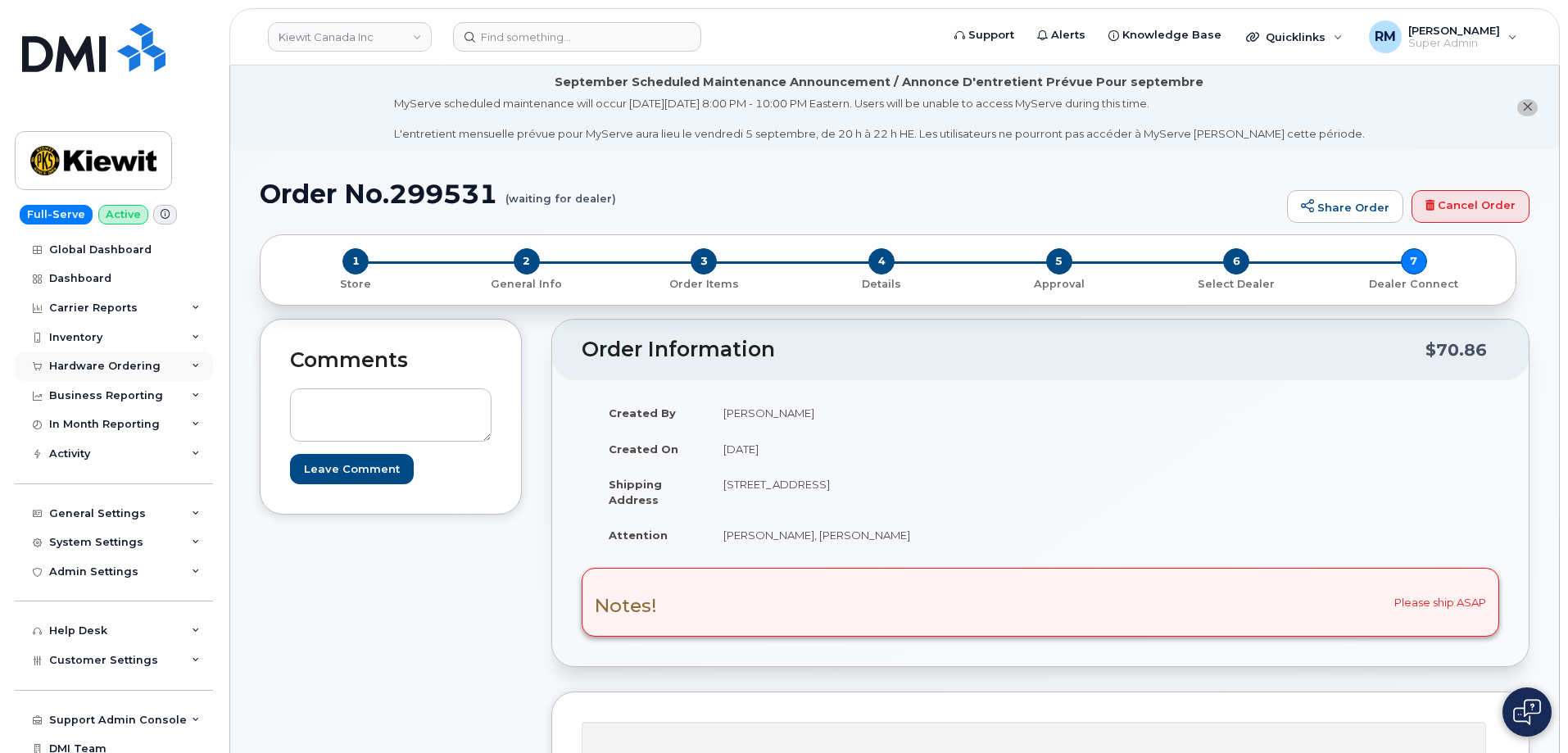
click at [99, 367] on div "Hardware Ordering" at bounding box center [105, 365] width 111 height 13
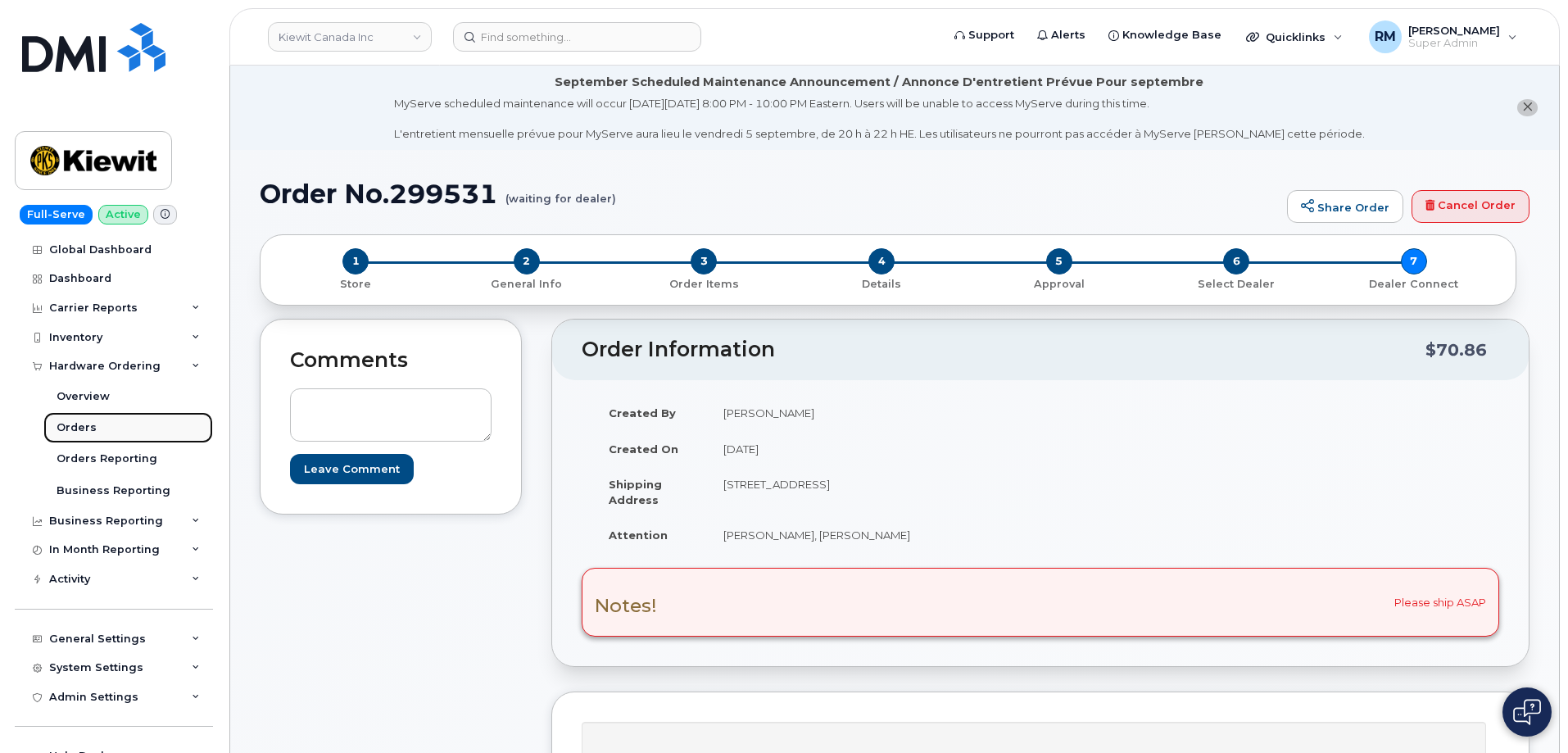
click at [82, 431] on div "Orders" at bounding box center [76, 427] width 40 height 14
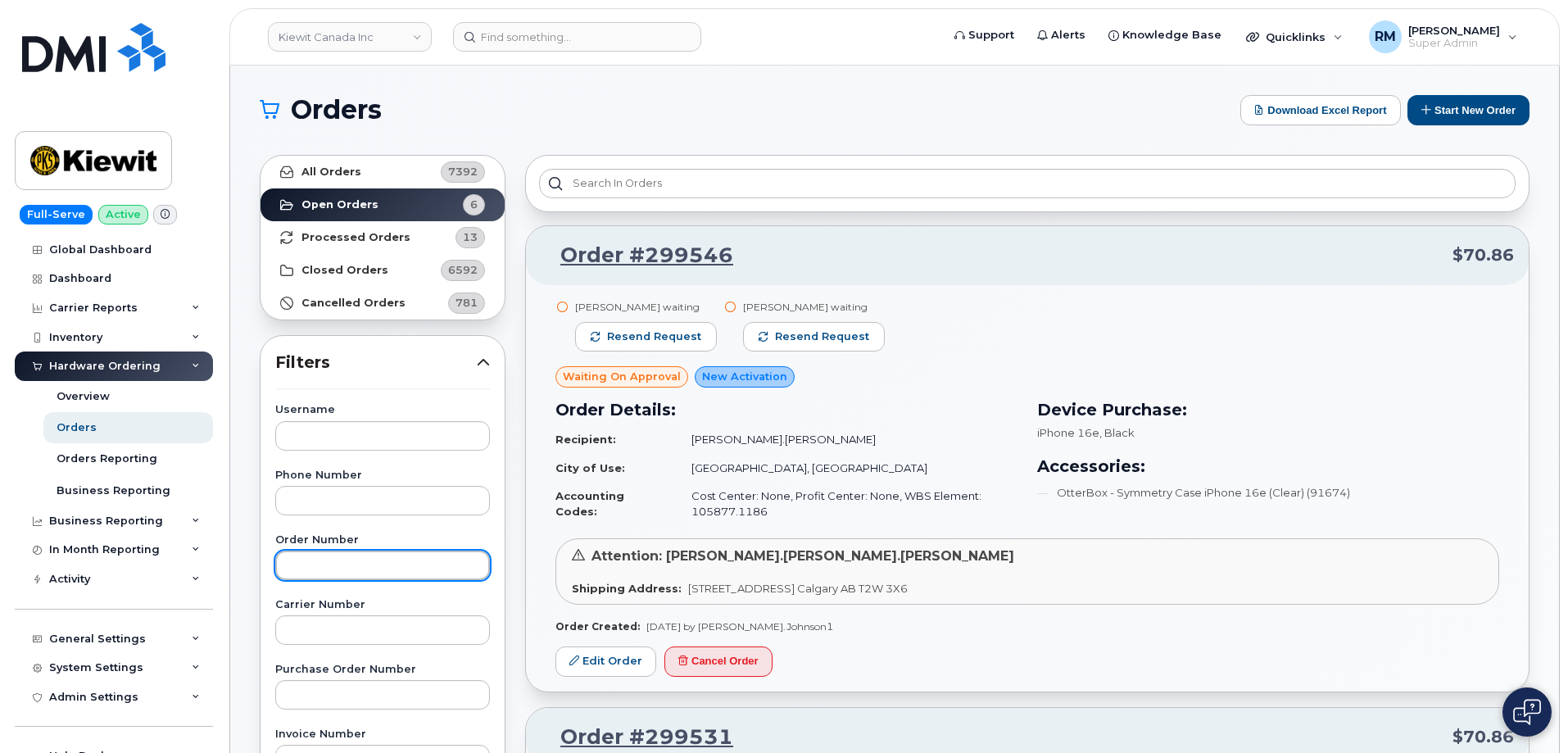
click at [327, 558] on input "text" at bounding box center [383, 565] width 214 height 30
paste input "21922"
type input "21922"
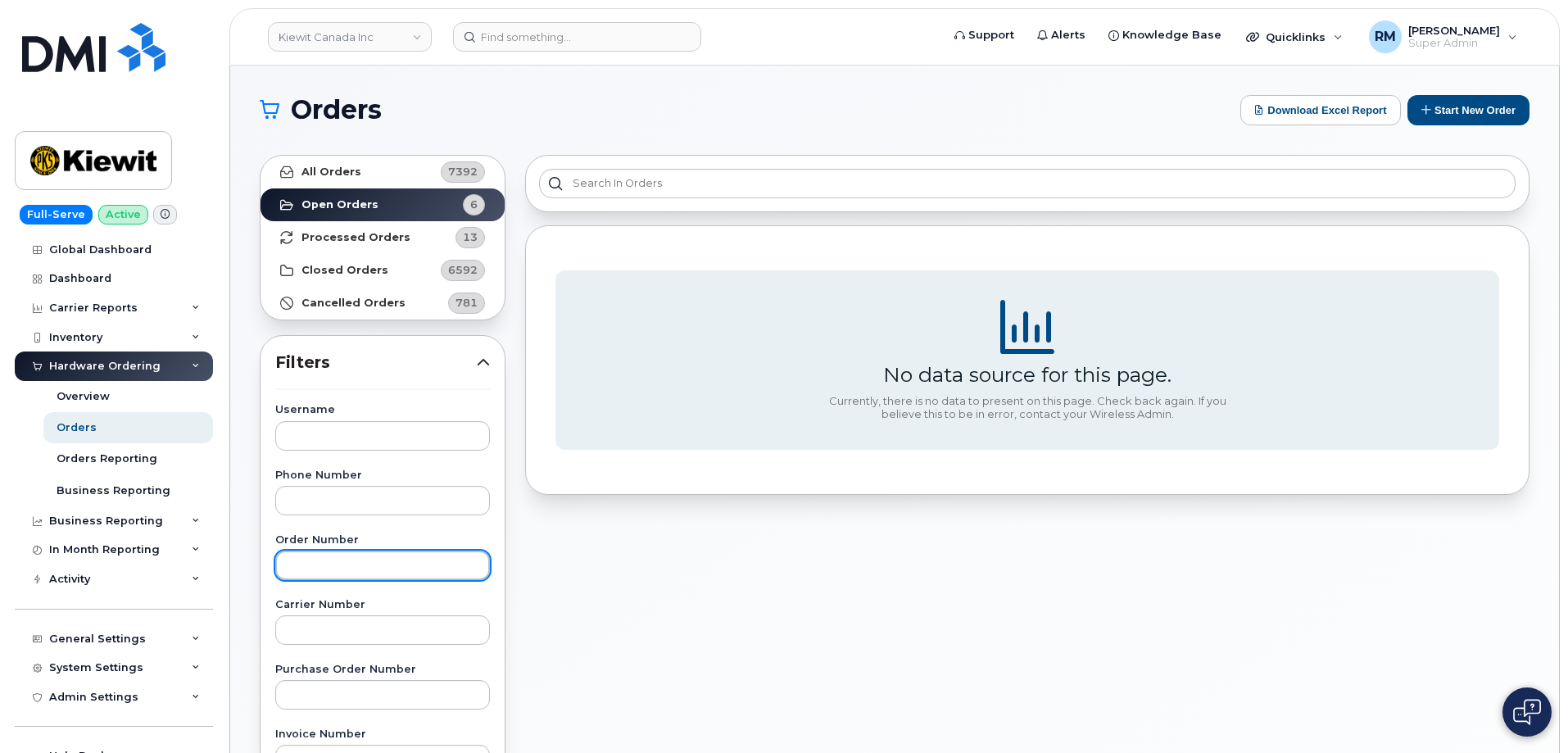
click at [343, 567] on input "text" at bounding box center [383, 565] width 214 height 30
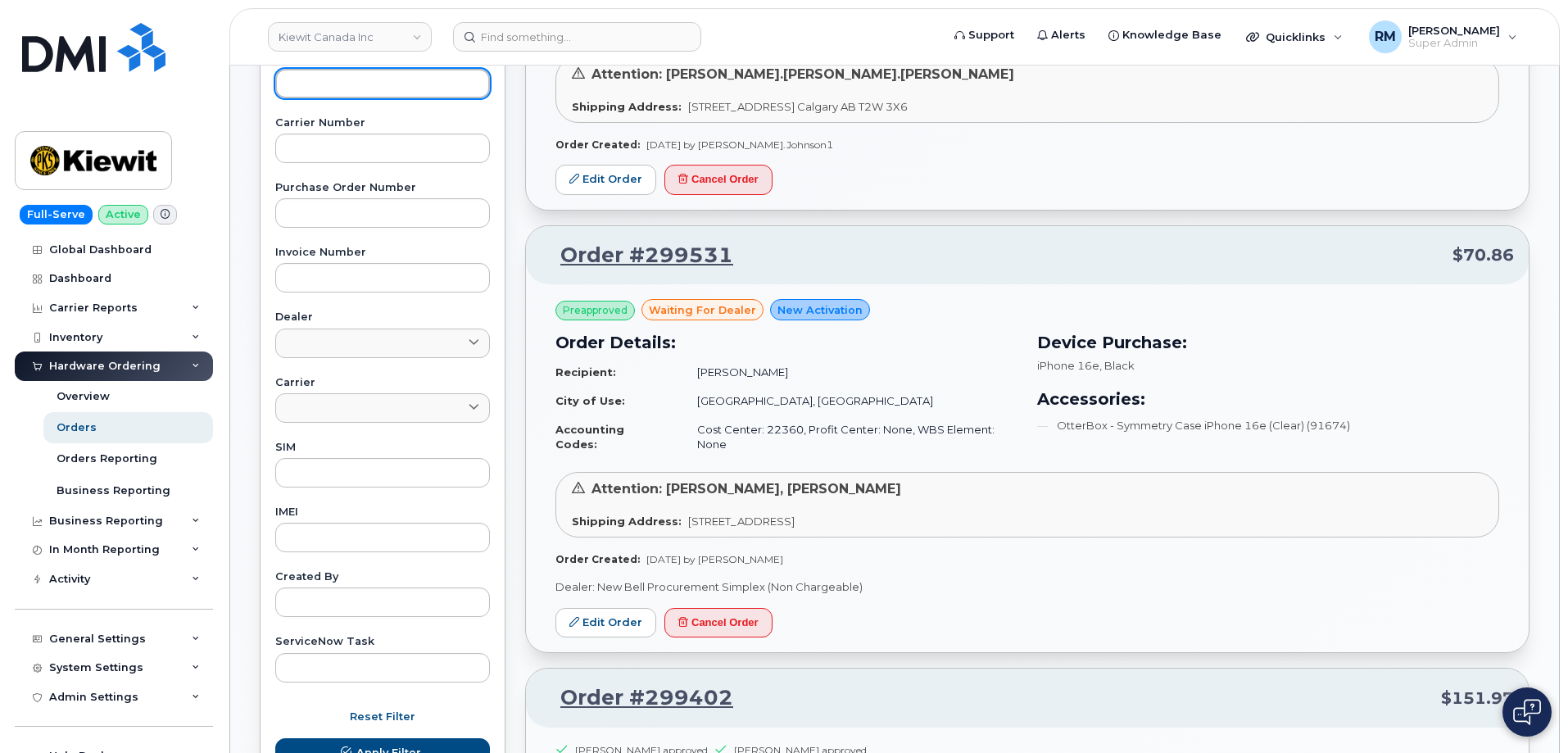
scroll to position [491, 0]
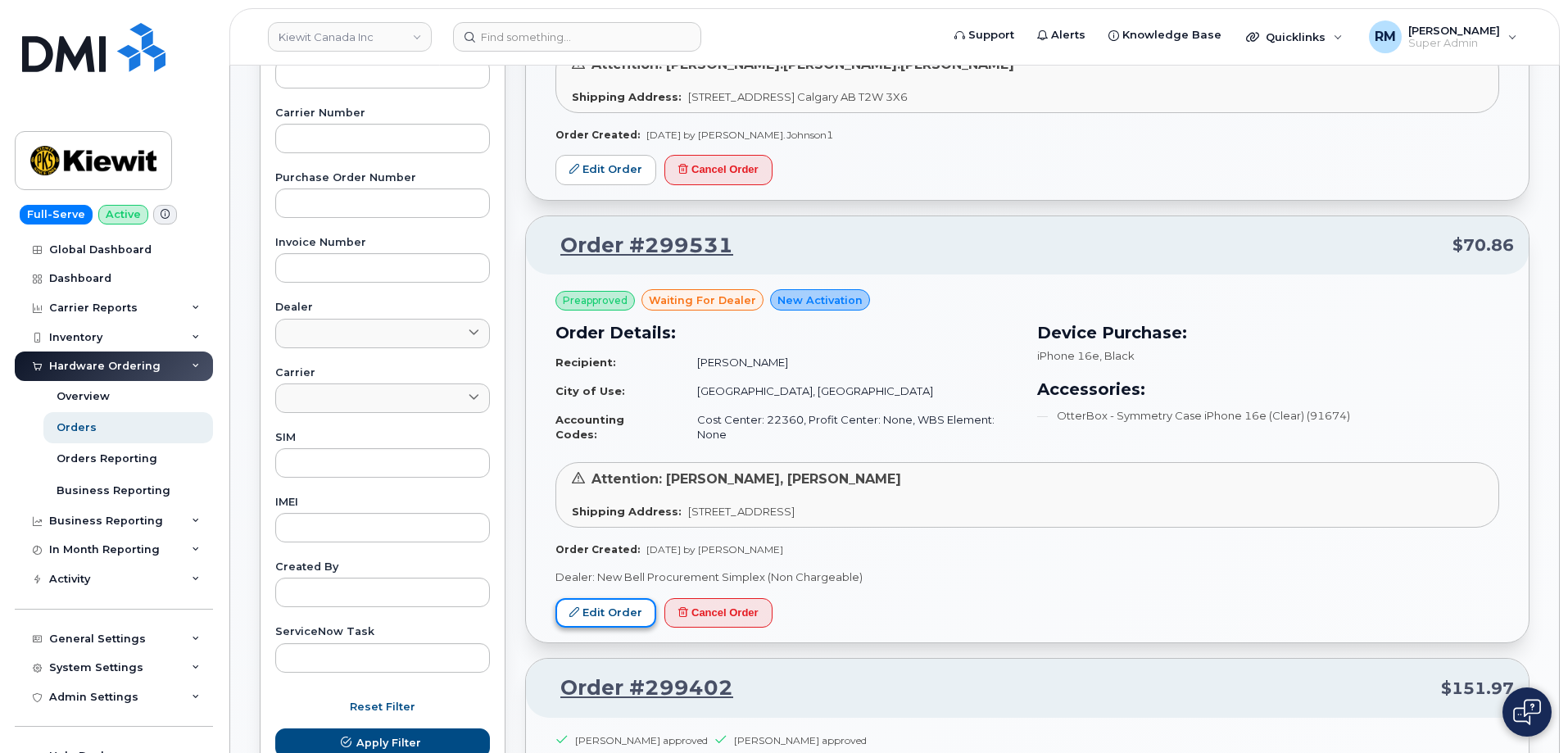
click at [607, 601] on link "Edit Order" at bounding box center [605, 613] width 101 height 31
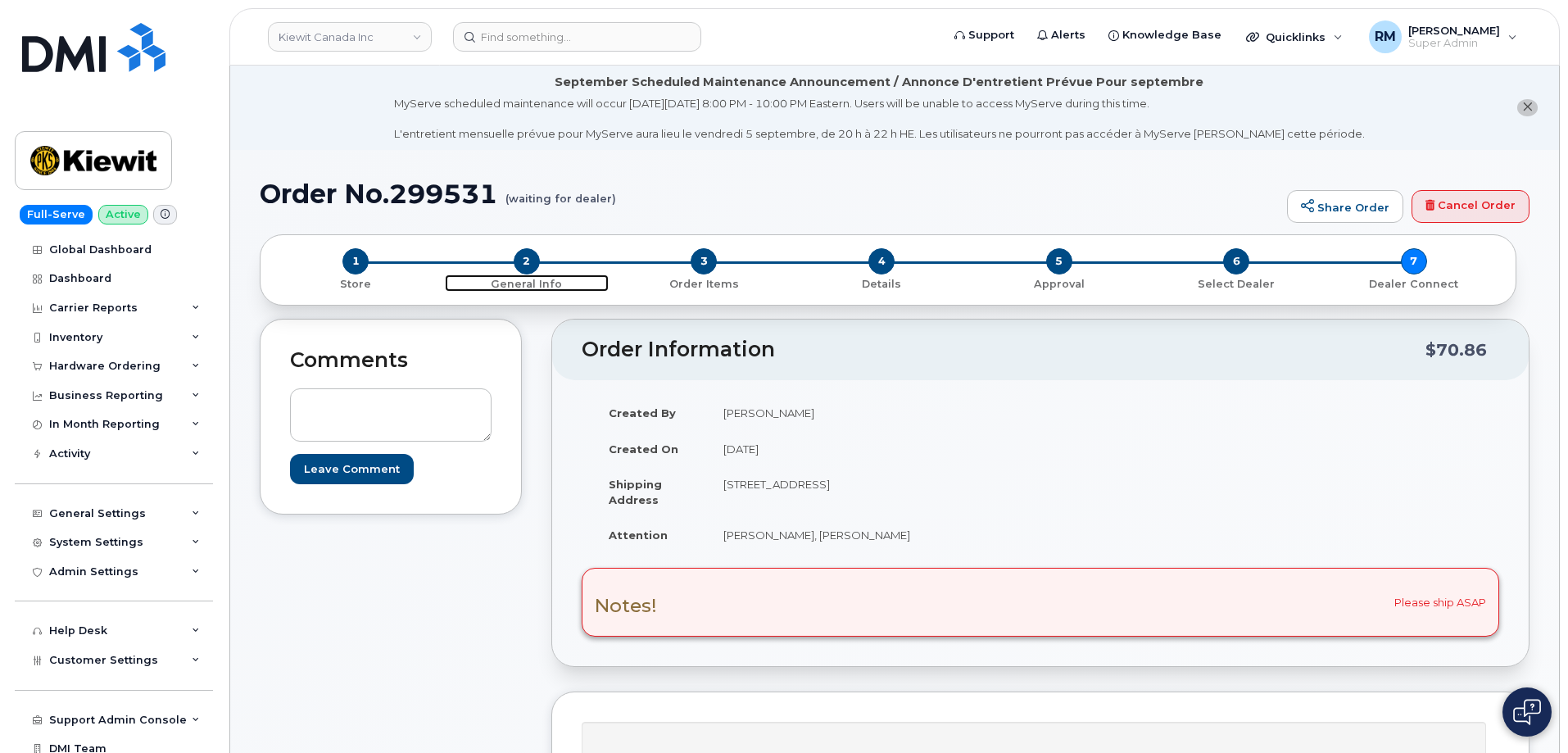
click at [525, 260] on span "2" at bounding box center [526, 261] width 26 height 26
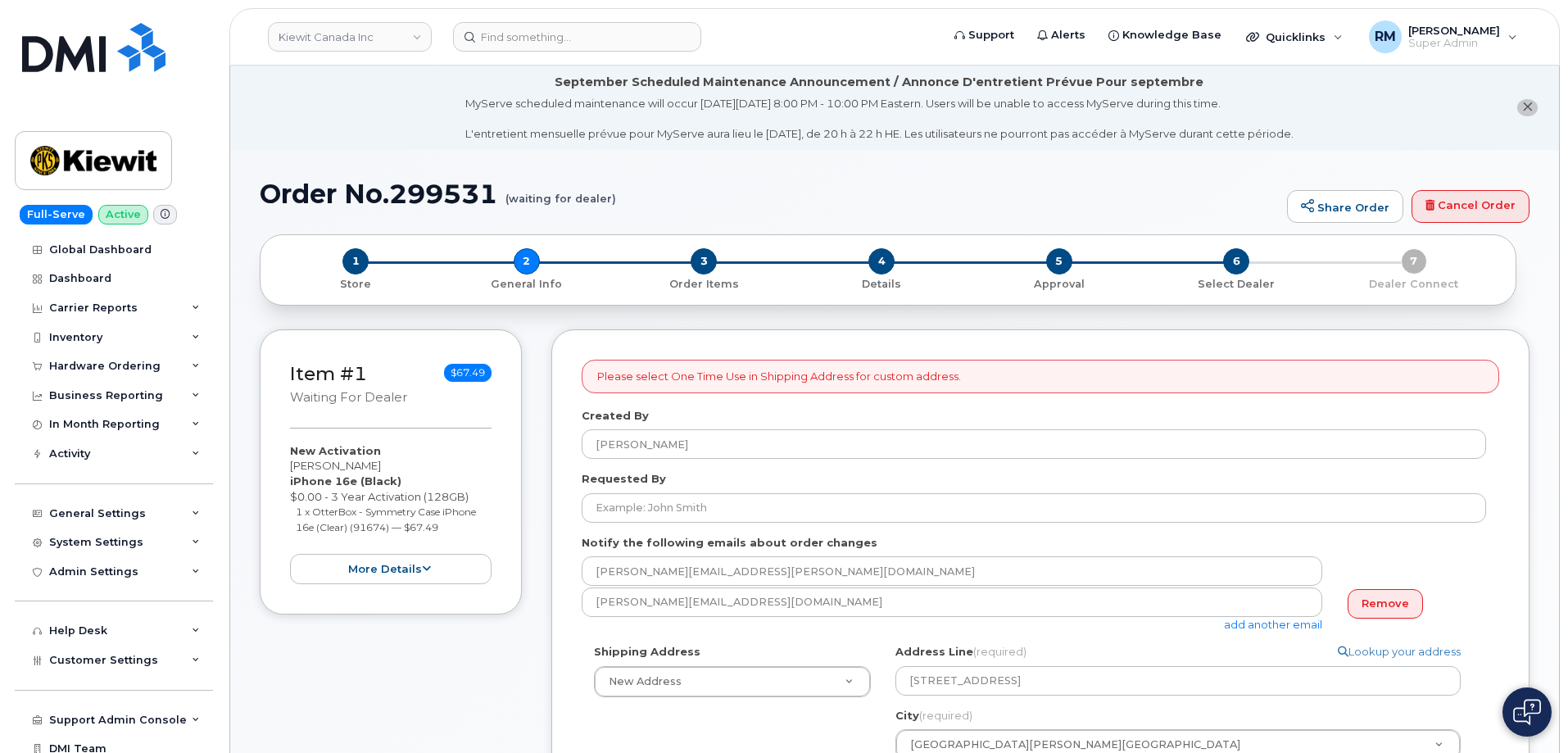
select select
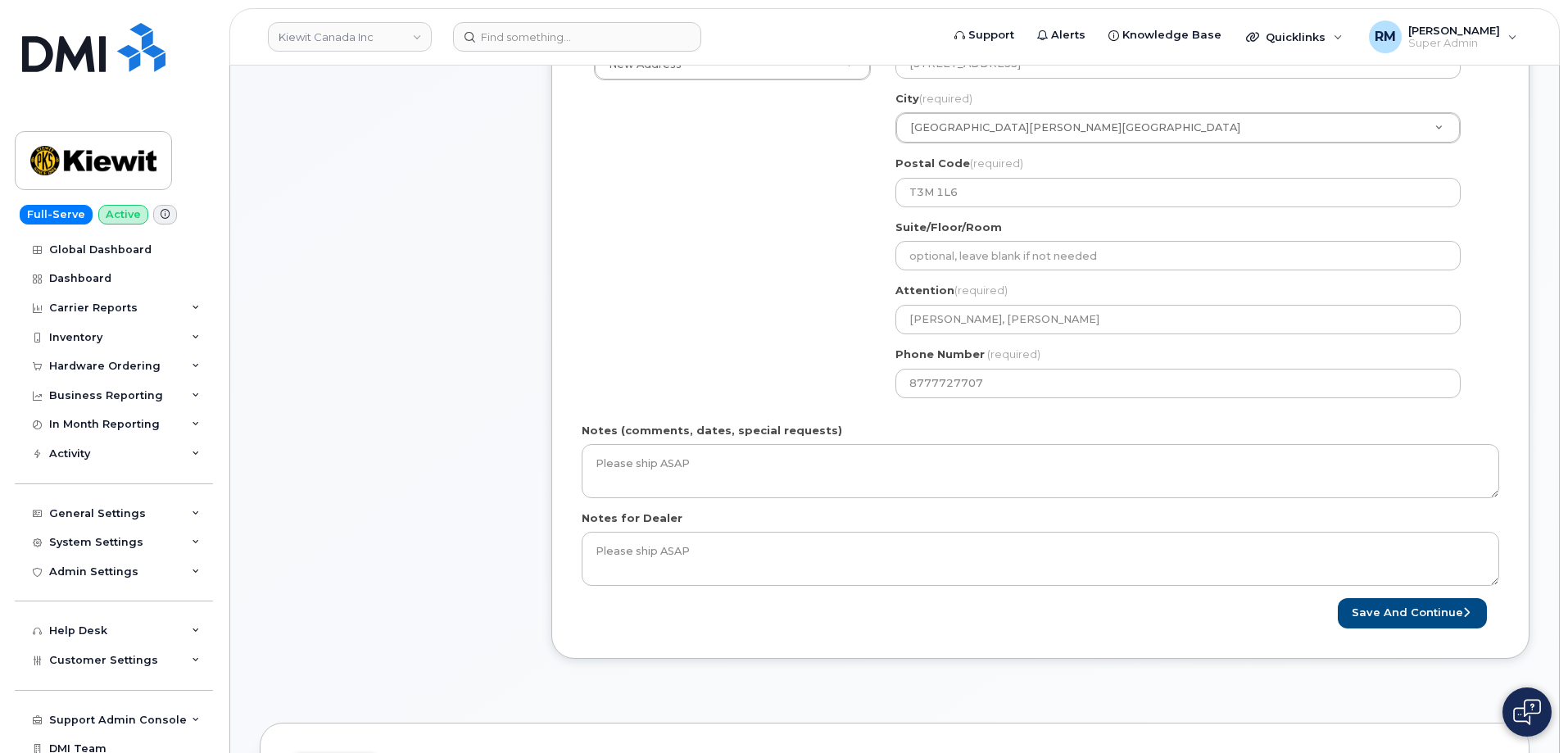
scroll to position [655, 0]
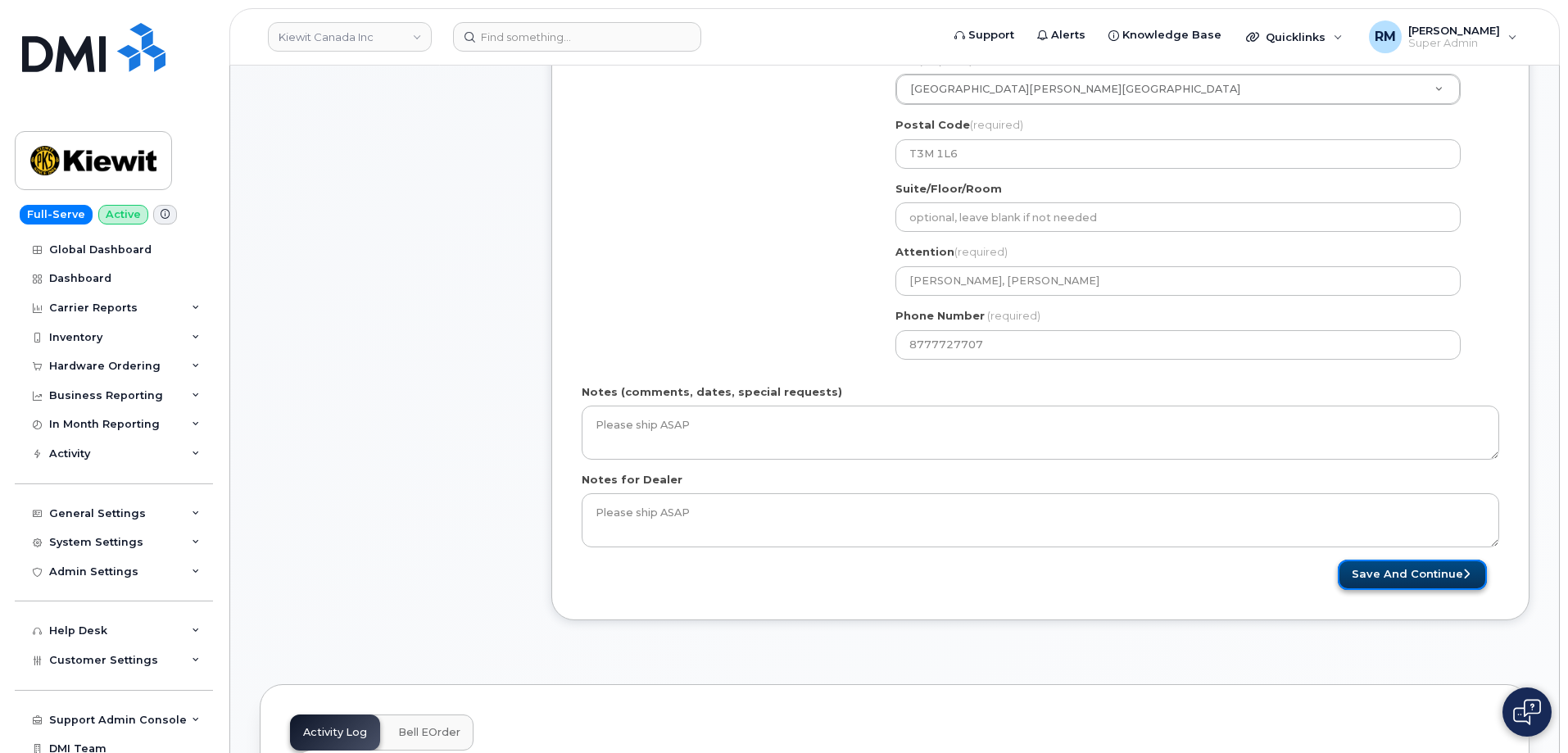
click at [1406, 576] on button "Save and Continue" at bounding box center [1412, 575] width 149 height 31
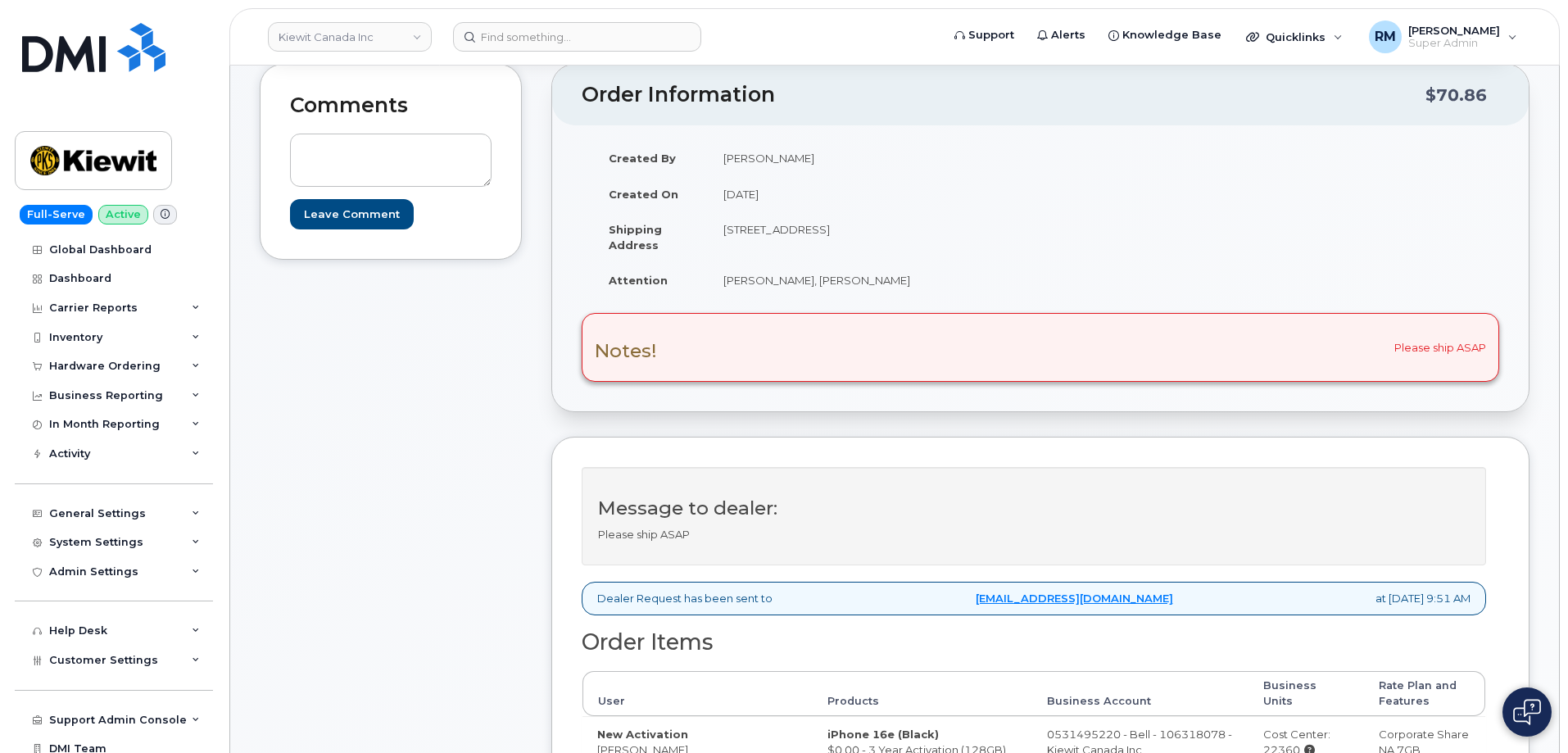
scroll to position [246, 0]
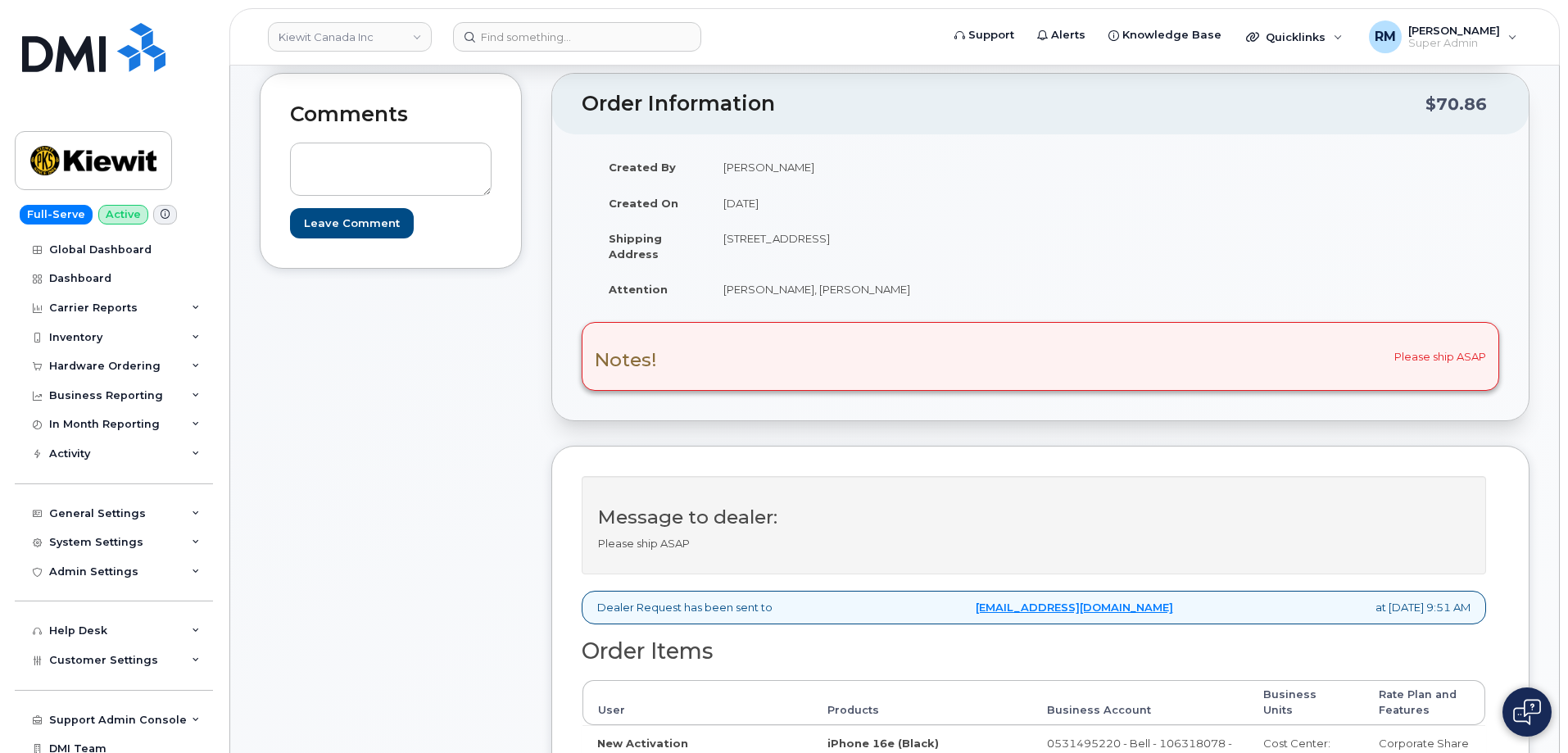
click at [690, 361] on div "Notes! Please ship ASAP" at bounding box center [1040, 356] width 918 height 69
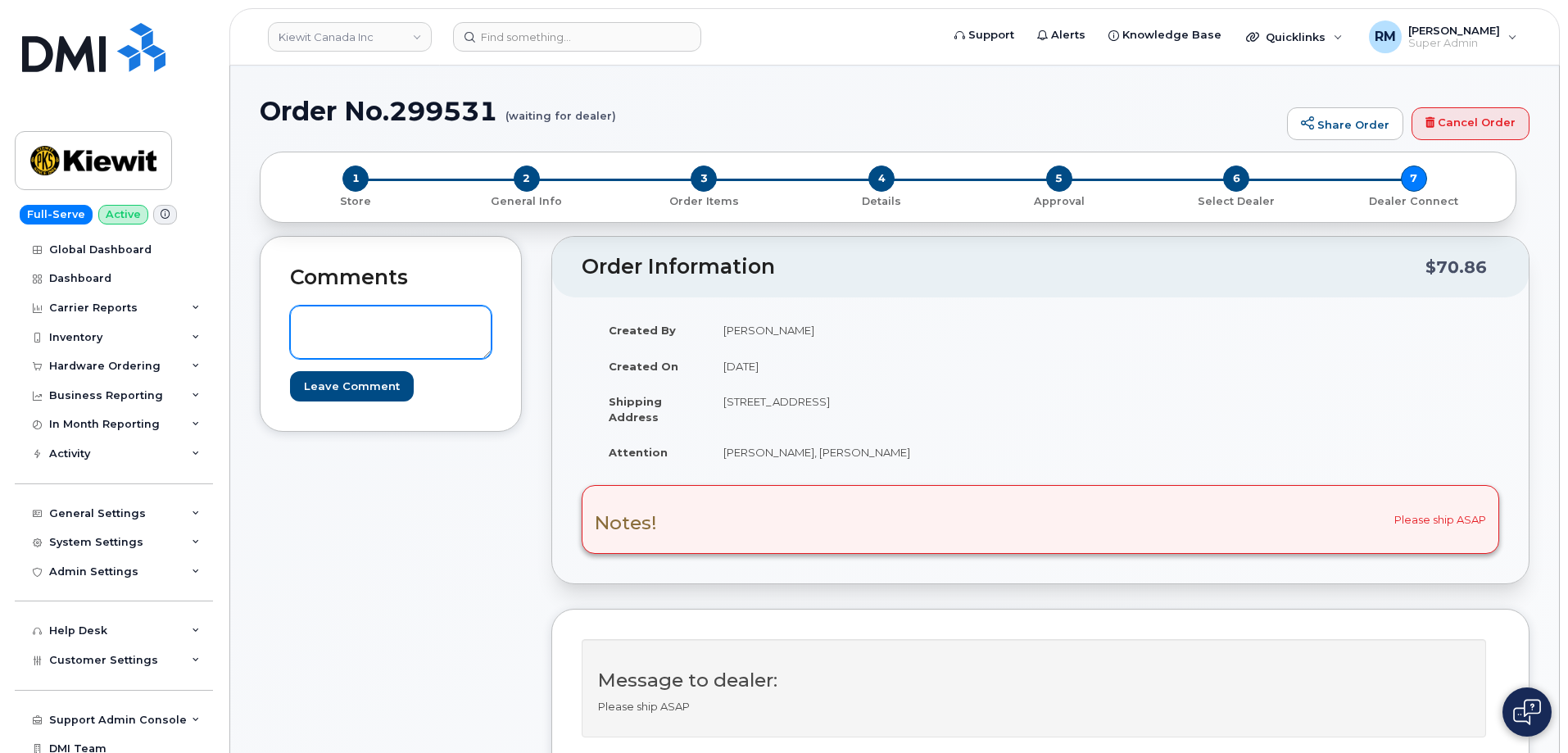
scroll to position [82, 0]
click at [358, 330] on textarea at bounding box center [390, 333] width 202 height 54
click at [437, 330] on textarea "Correct coding is" at bounding box center [390, 333] width 202 height 54
paste textarea "21922"
type textarea "Correct coding is 21922"
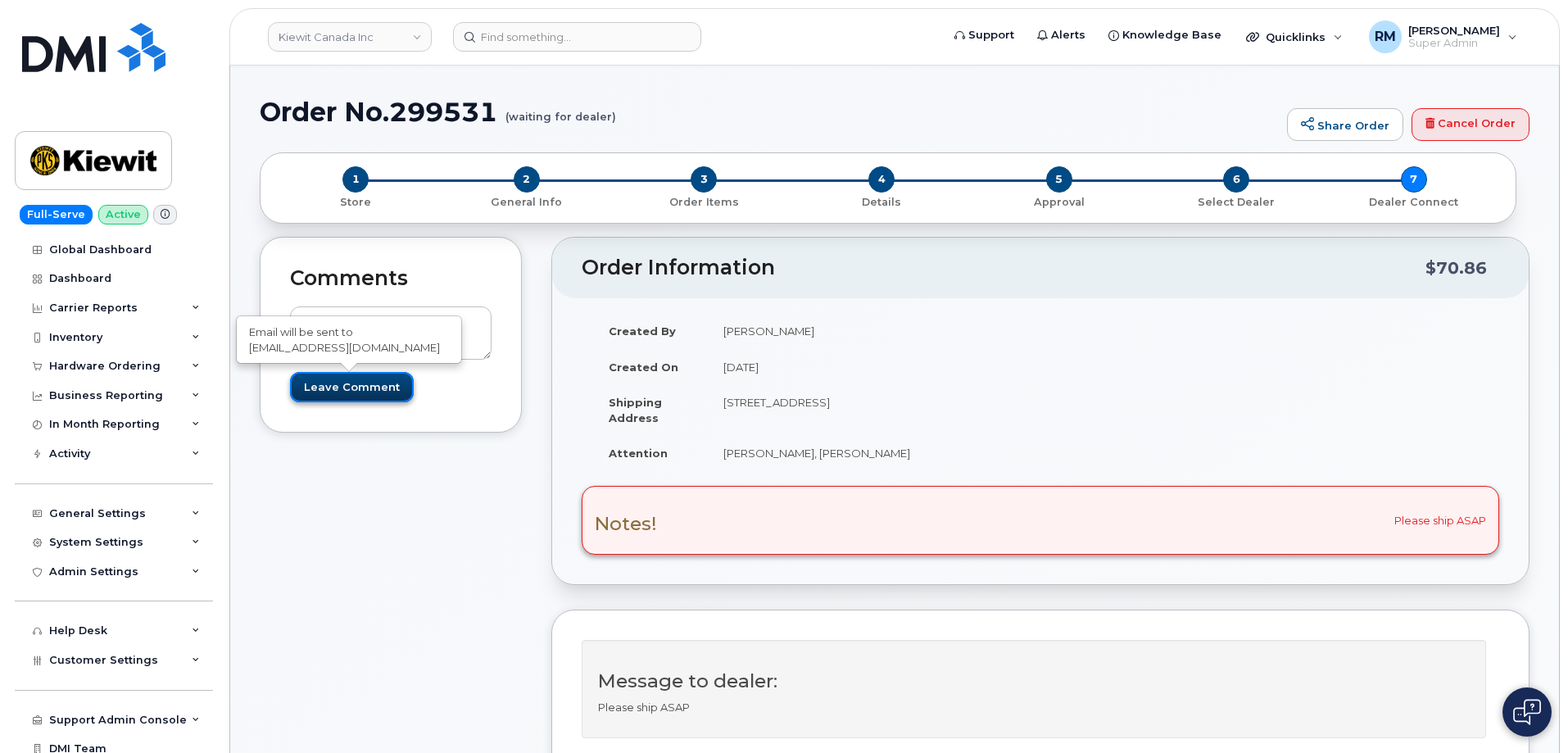
click at [356, 387] on input "Leave Comment" at bounding box center [352, 387] width 124 height 31
type input "Create Event"
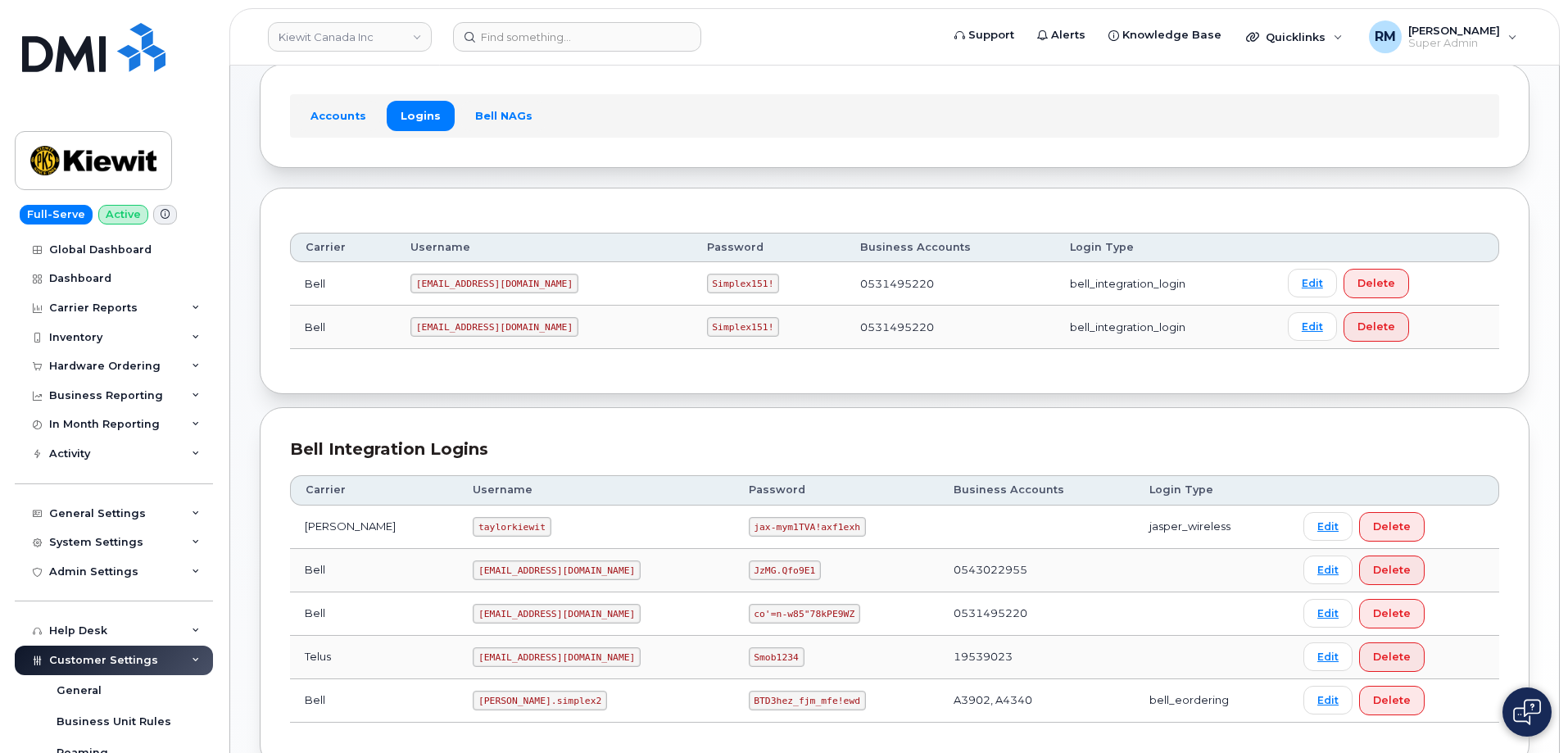
scroll to position [199, 0]
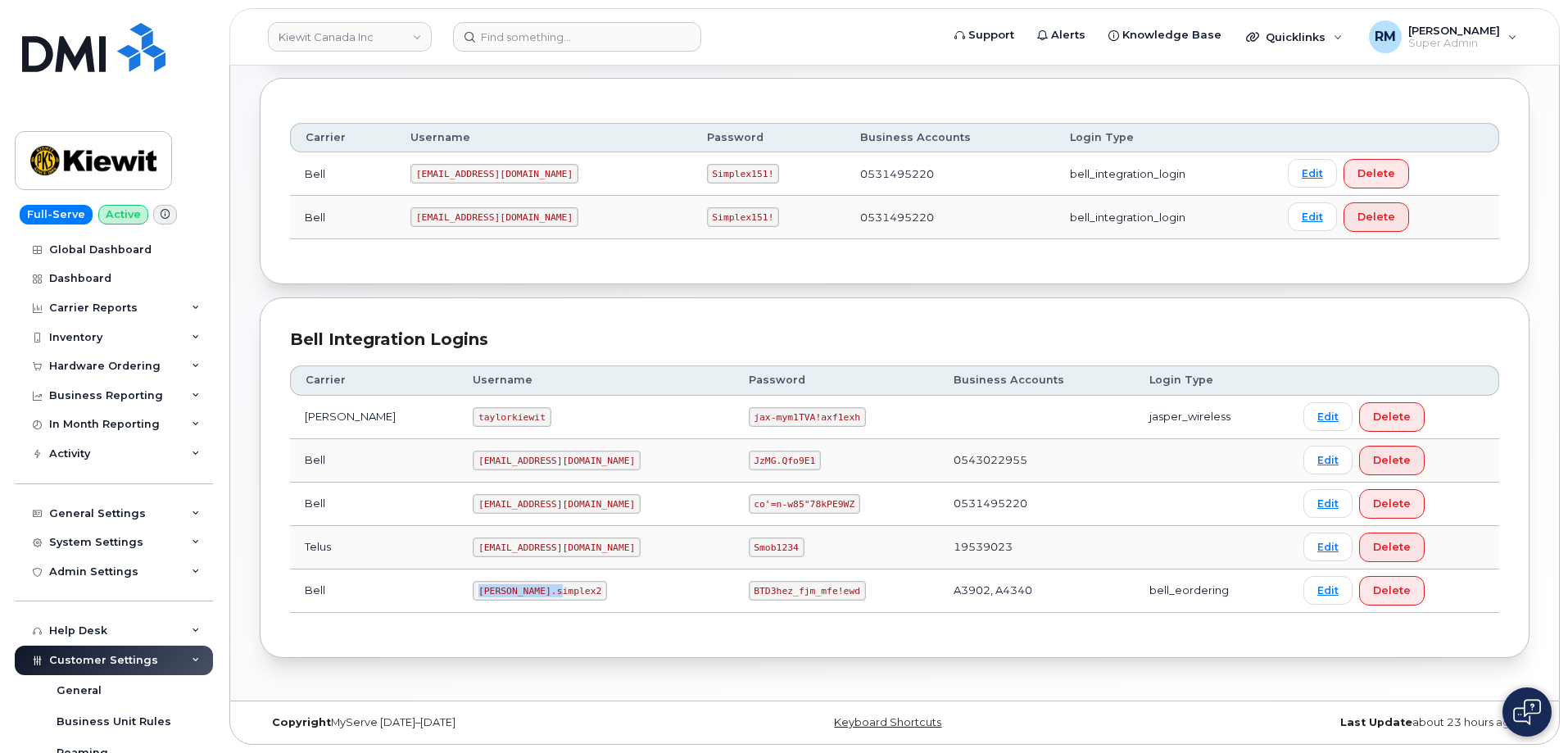
drag, startPoint x: 446, startPoint y: 589, endPoint x: 760, endPoint y: 401, distance: 366.0
click at [530, 590] on code "[PERSON_NAME].simplex2" at bounding box center [540, 590] width 134 height 20
copy code "[PERSON_NAME].simplex2"
drag, startPoint x: 694, startPoint y: 592, endPoint x: 789, endPoint y: 590, distance: 95.0
click at [788, 590] on code "BTD3hez_fjm_mfe!ewd" at bounding box center [808, 590] width 117 height 20
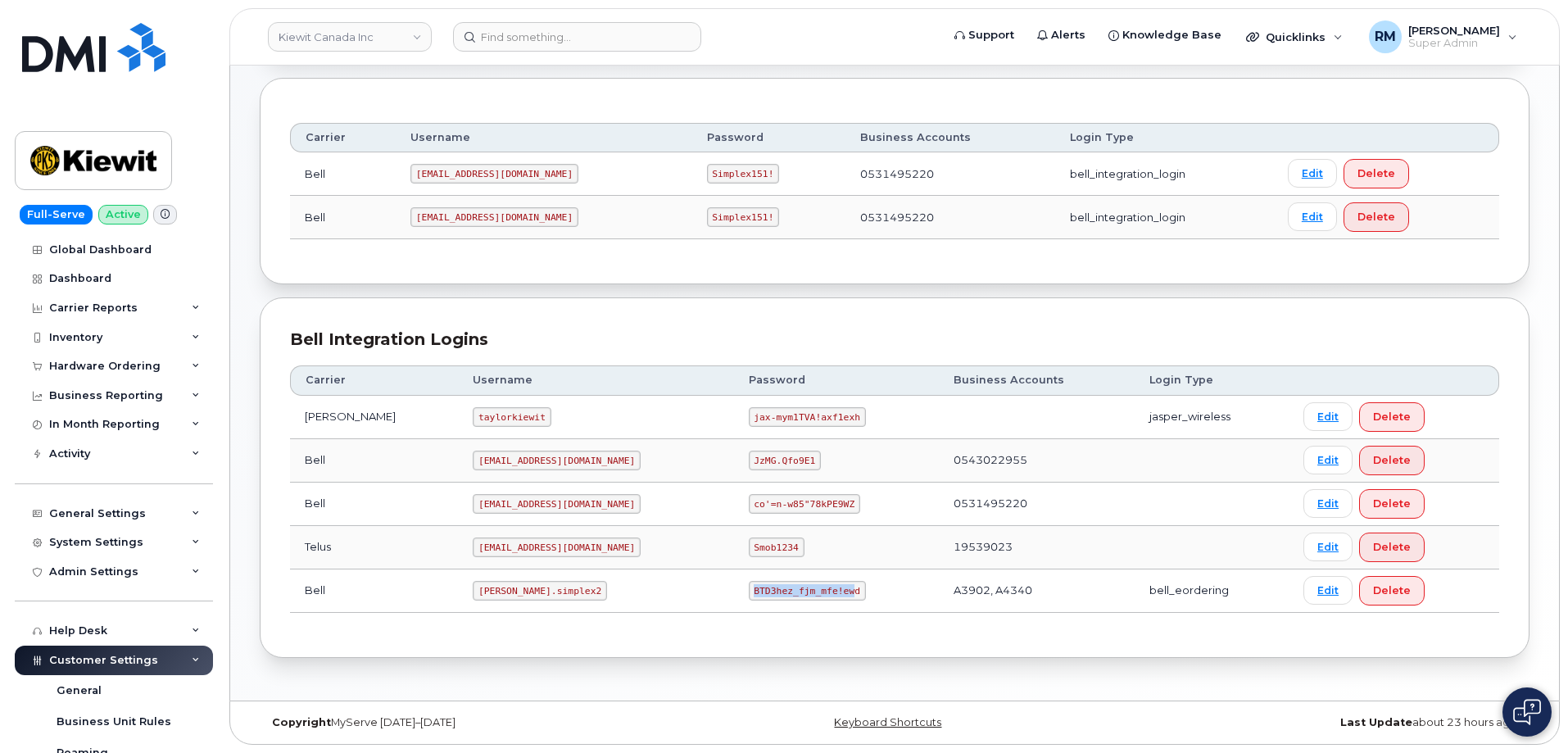
click at [749, 592] on code "BTD3hez_fjm_mfe!ewd" at bounding box center [808, 590] width 117 height 20
drag, startPoint x: 695, startPoint y: 590, endPoint x: 800, endPoint y: 587, distance: 105.0
click at [800, 587] on td "BTD3hez_fjm_mfe!ewd" at bounding box center [836, 591] width 205 height 43
copy code "BTD3hez_fjm_mfe!ewd"
